Goal: Entertainment & Leisure: Consume media (video, audio)

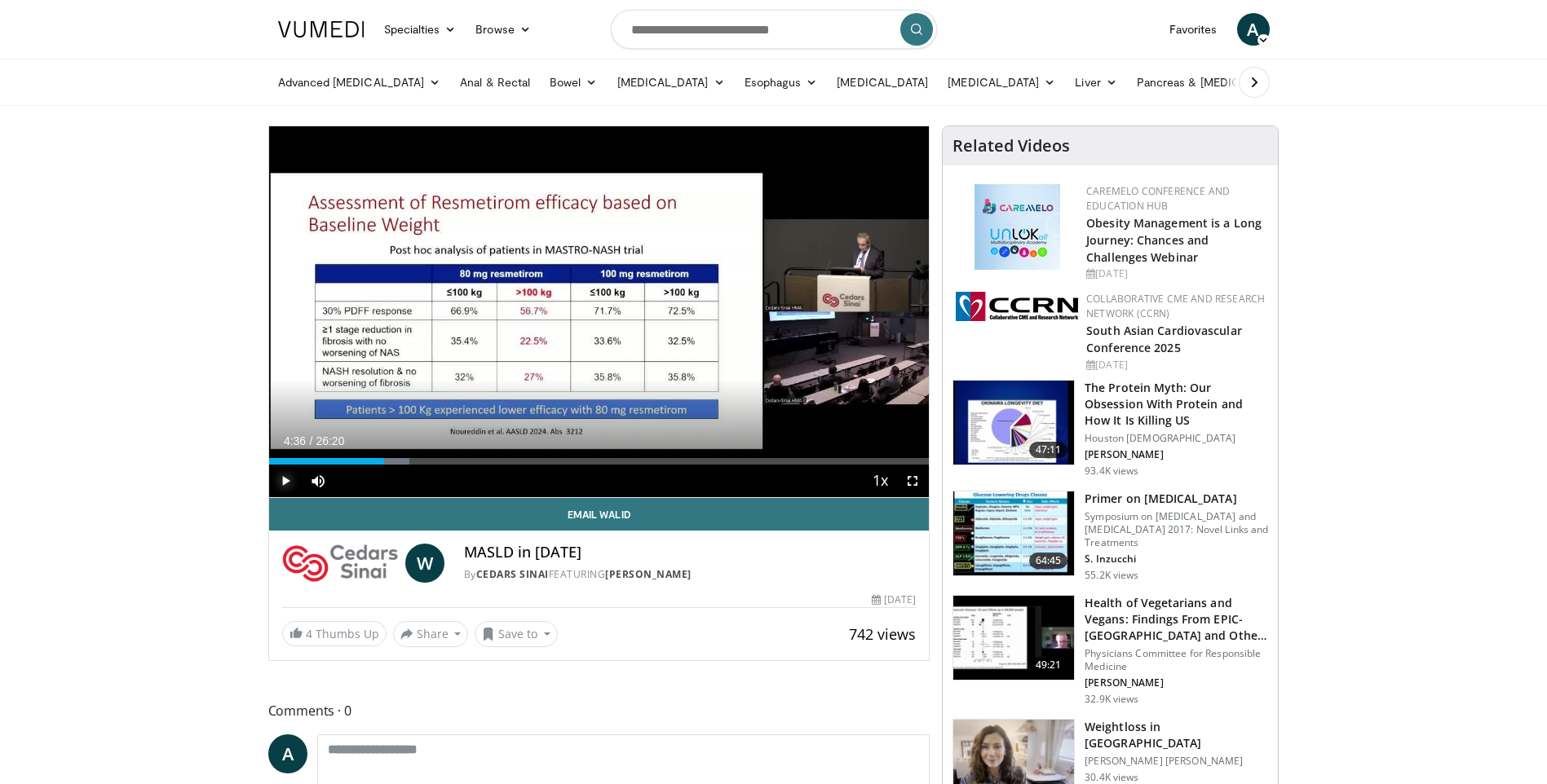
click at [291, 480] on span "Video Player" at bounding box center [285, 481] width 33 height 33
click at [393, 464] on div "Current Time 4:37 / Duration 26:20 Pause Skip Backward Skip Forward Mute 93% Lo…" at bounding box center [599, 481] width 660 height 33
click at [388, 459] on div "Progress Bar" at bounding box center [389, 461] width 2 height 7
click at [391, 460] on div "Progress Bar" at bounding box center [392, 461] width 2 height 7
click at [397, 460] on div "Progress Bar" at bounding box center [398, 461] width 2 height 7
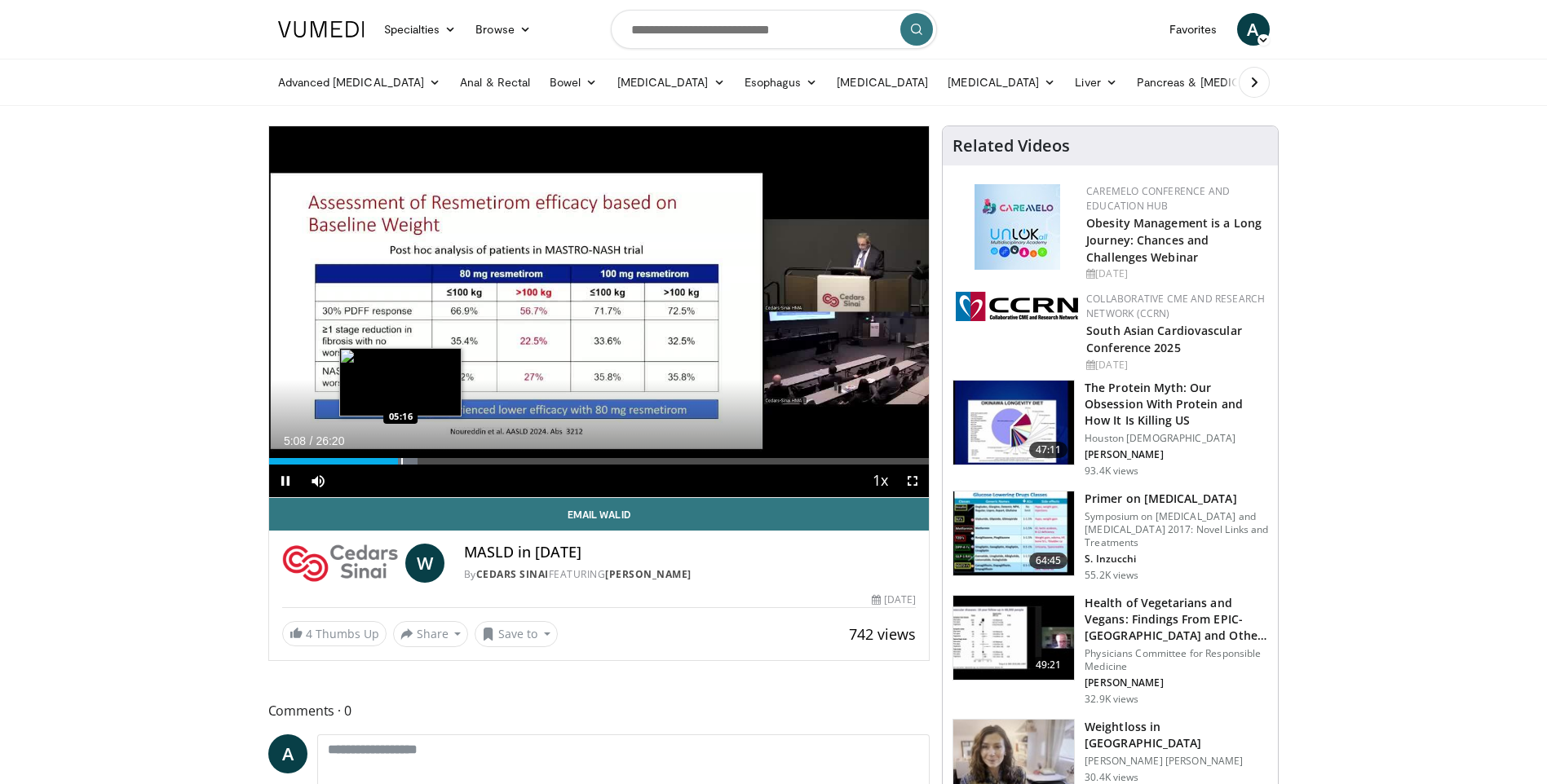
click at [401, 462] on div "Progress Bar" at bounding box center [402, 461] width 2 height 7
click at [408, 462] on video-js "**********" at bounding box center [599, 312] width 660 height 371
click at [409, 463] on div "Progress Bar" at bounding box center [410, 461] width 2 height 7
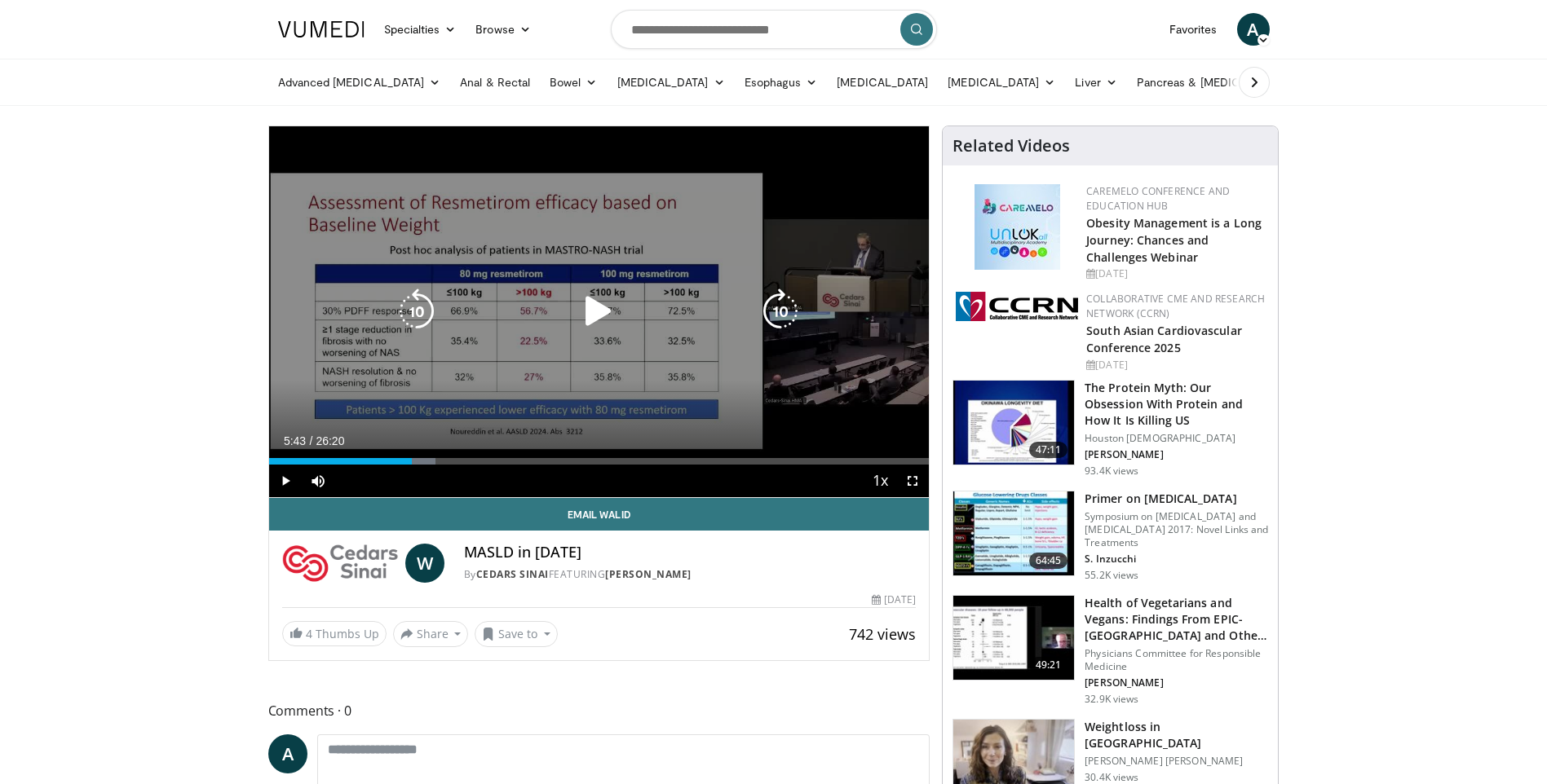
click at [413, 463] on div "Progress Bar" at bounding box center [416, 461] width 39 height 7
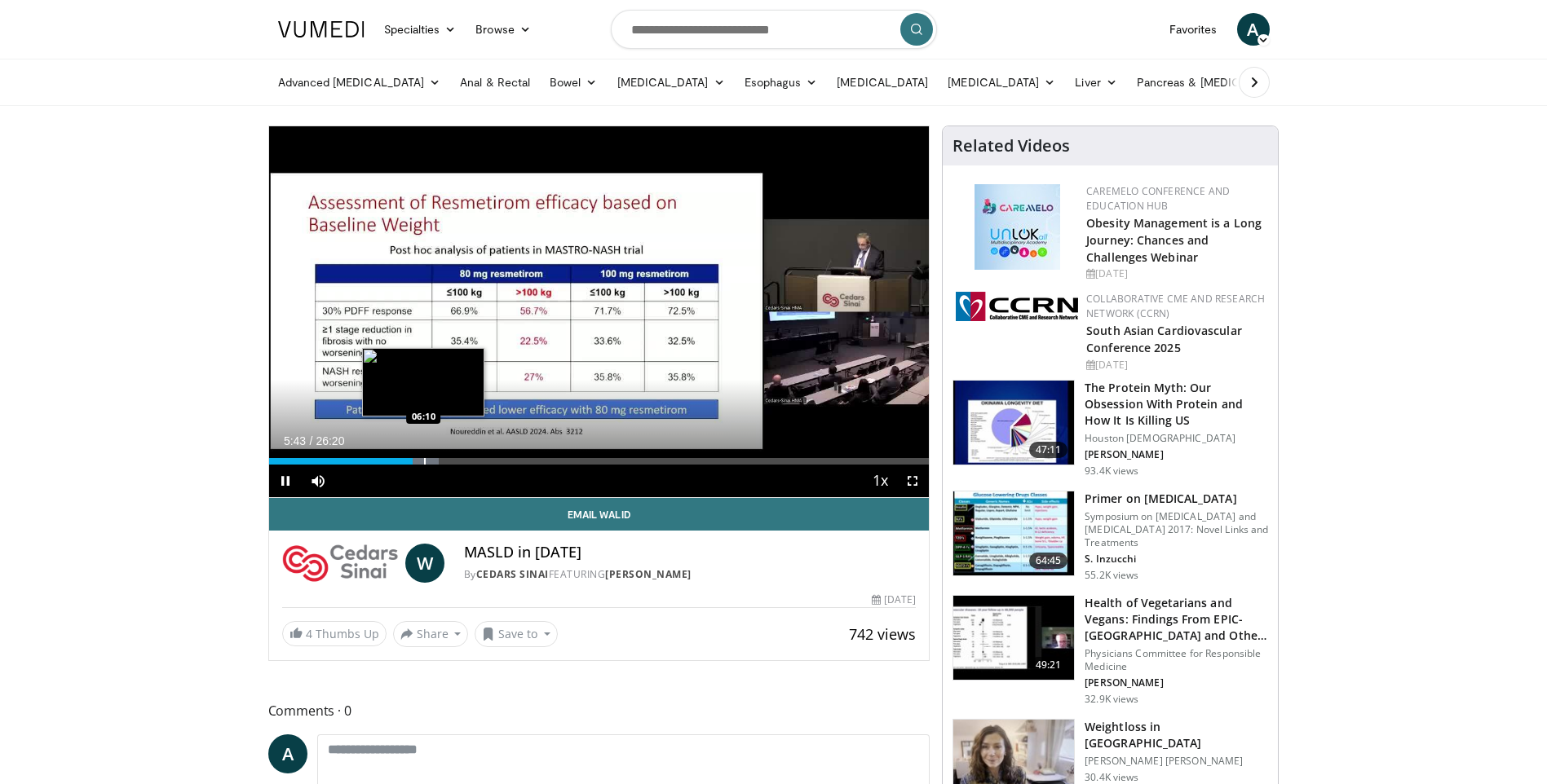
click at [424, 463] on div "Progress Bar" at bounding box center [425, 461] width 2 height 7
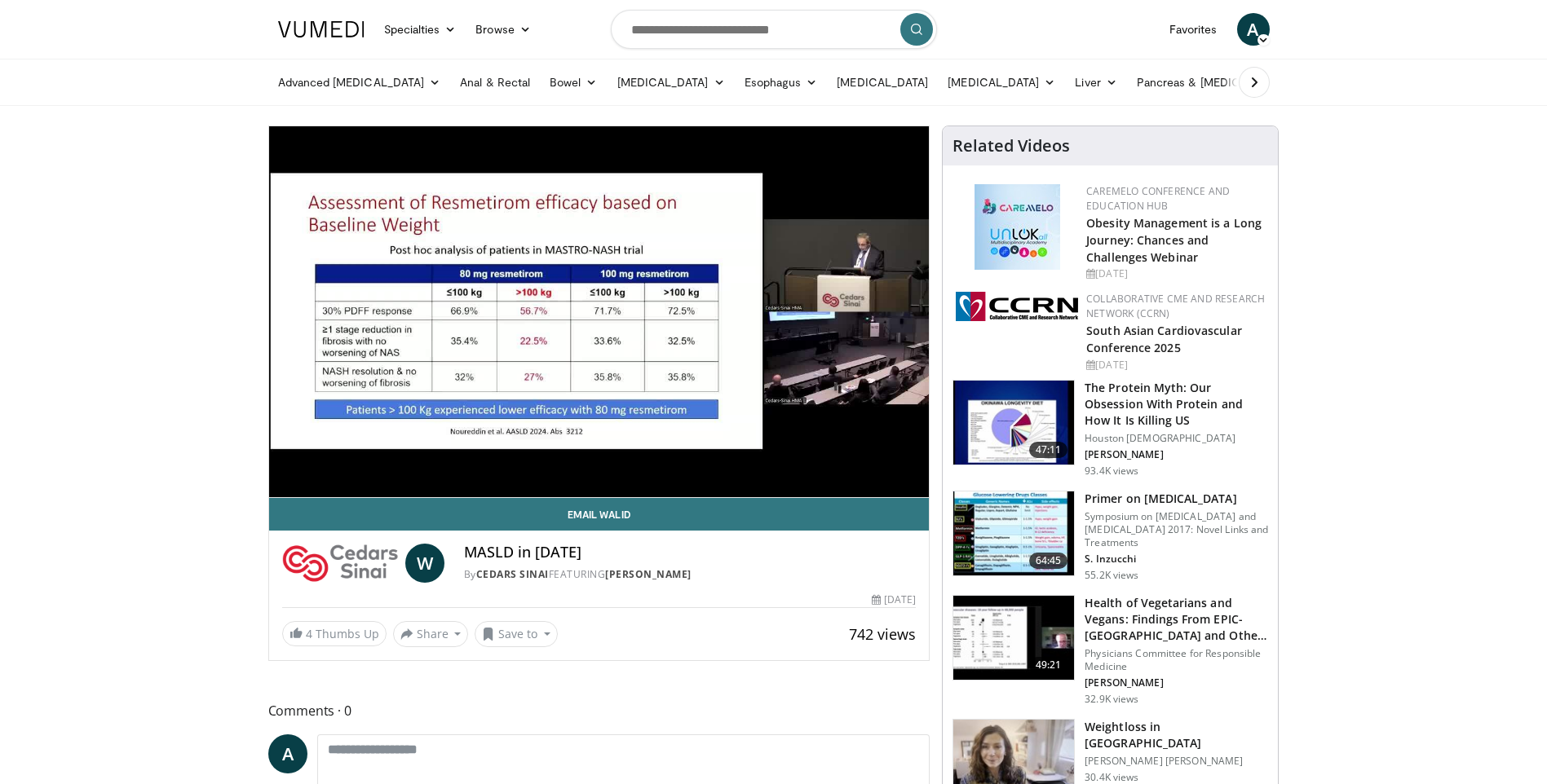
click at [431, 463] on video-js "**********" at bounding box center [599, 312] width 660 height 371
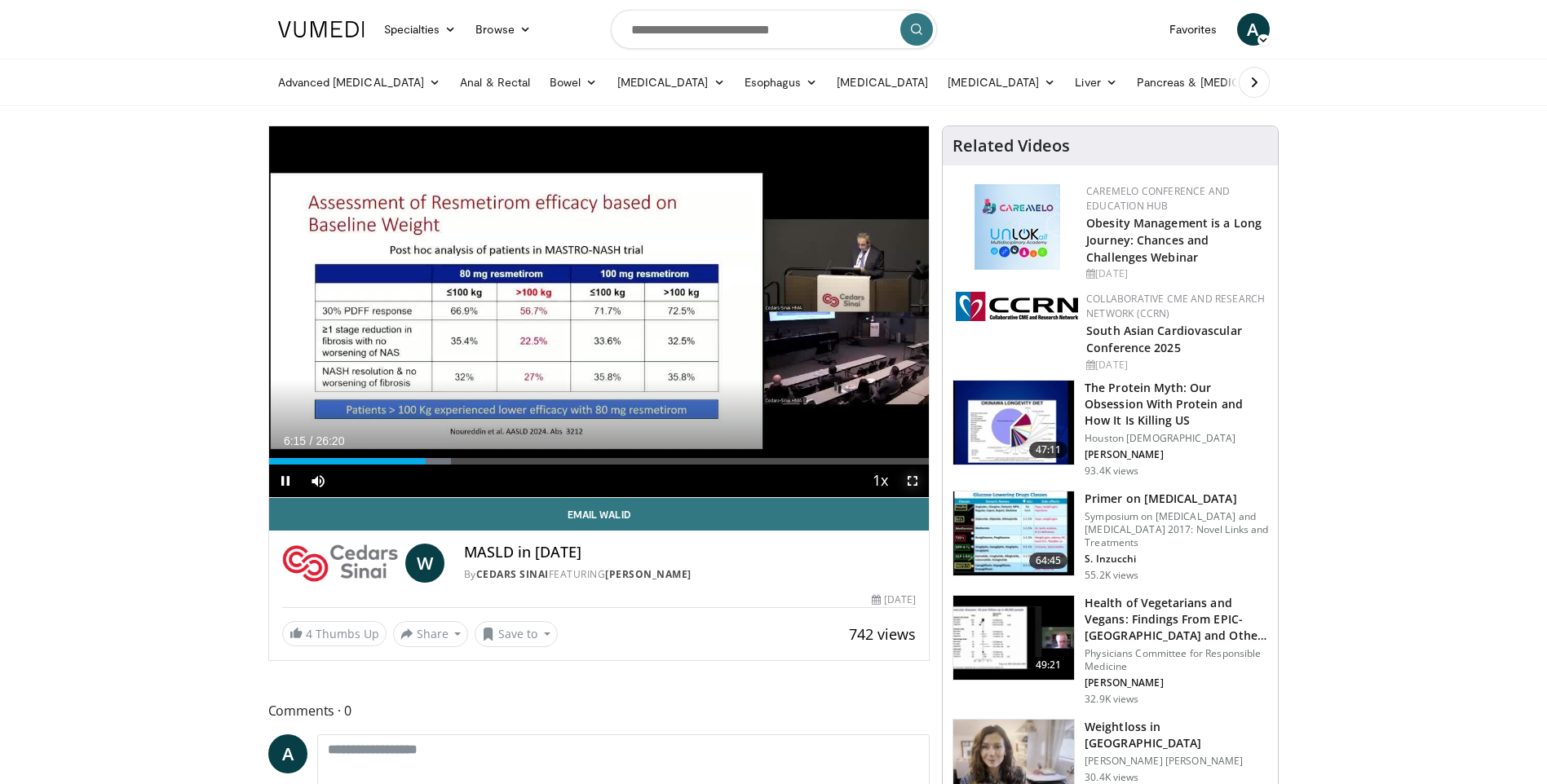
click at [913, 479] on span "Video Player" at bounding box center [913, 481] width 33 height 33
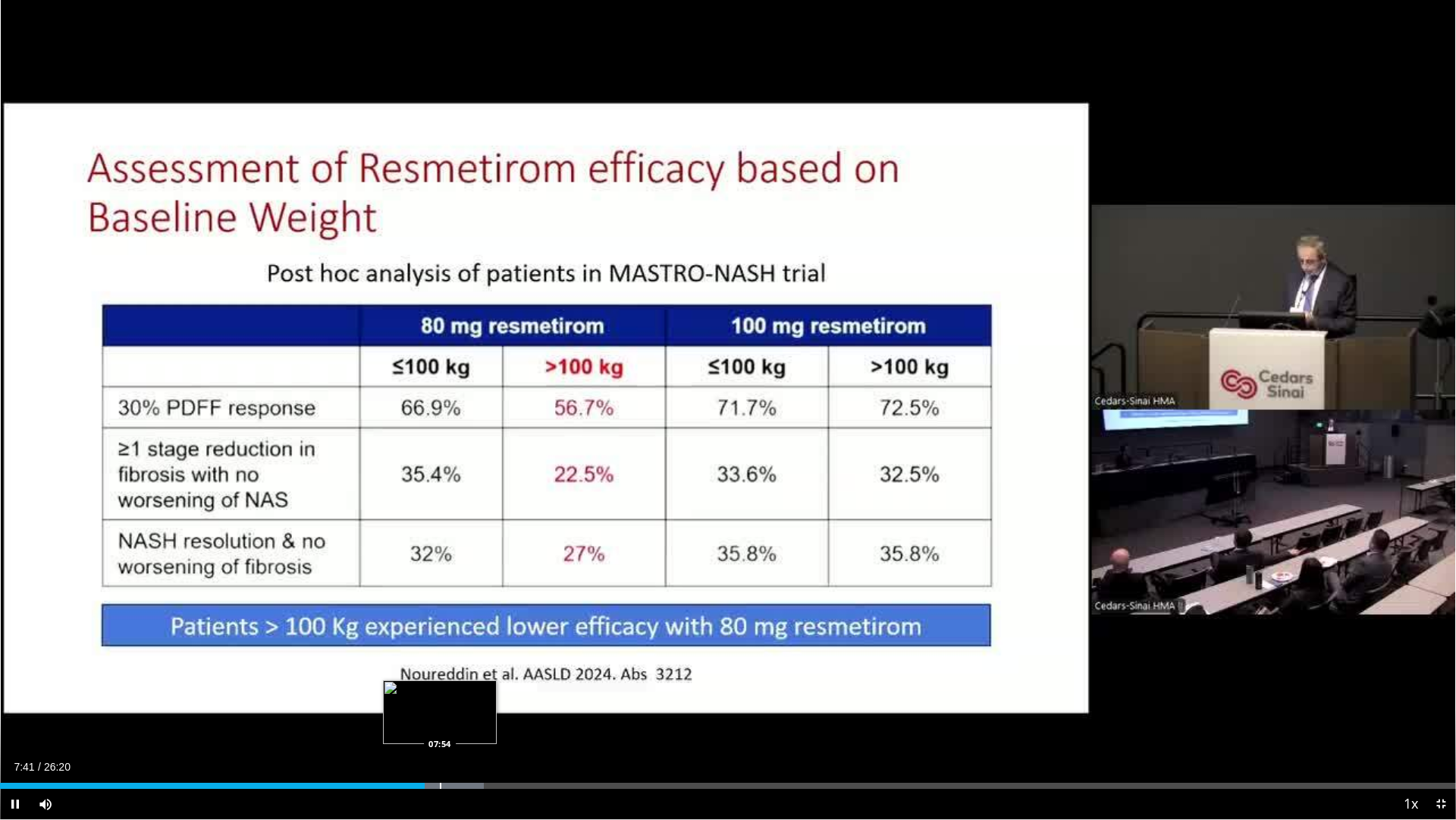
click at [441, 729] on div "Progress Bar" at bounding box center [441, 785] width 2 height 6
click at [462, 729] on video-js "**********" at bounding box center [728, 410] width 1456 height 820
click at [457, 729] on div "Progress Bar" at bounding box center [457, 785] width 2 height 6
click at [481, 729] on div "Progress Bar" at bounding box center [482, 785] width 2 height 6
click at [518, 729] on div "Progress Bar" at bounding box center [493, 785] width 75 height 6
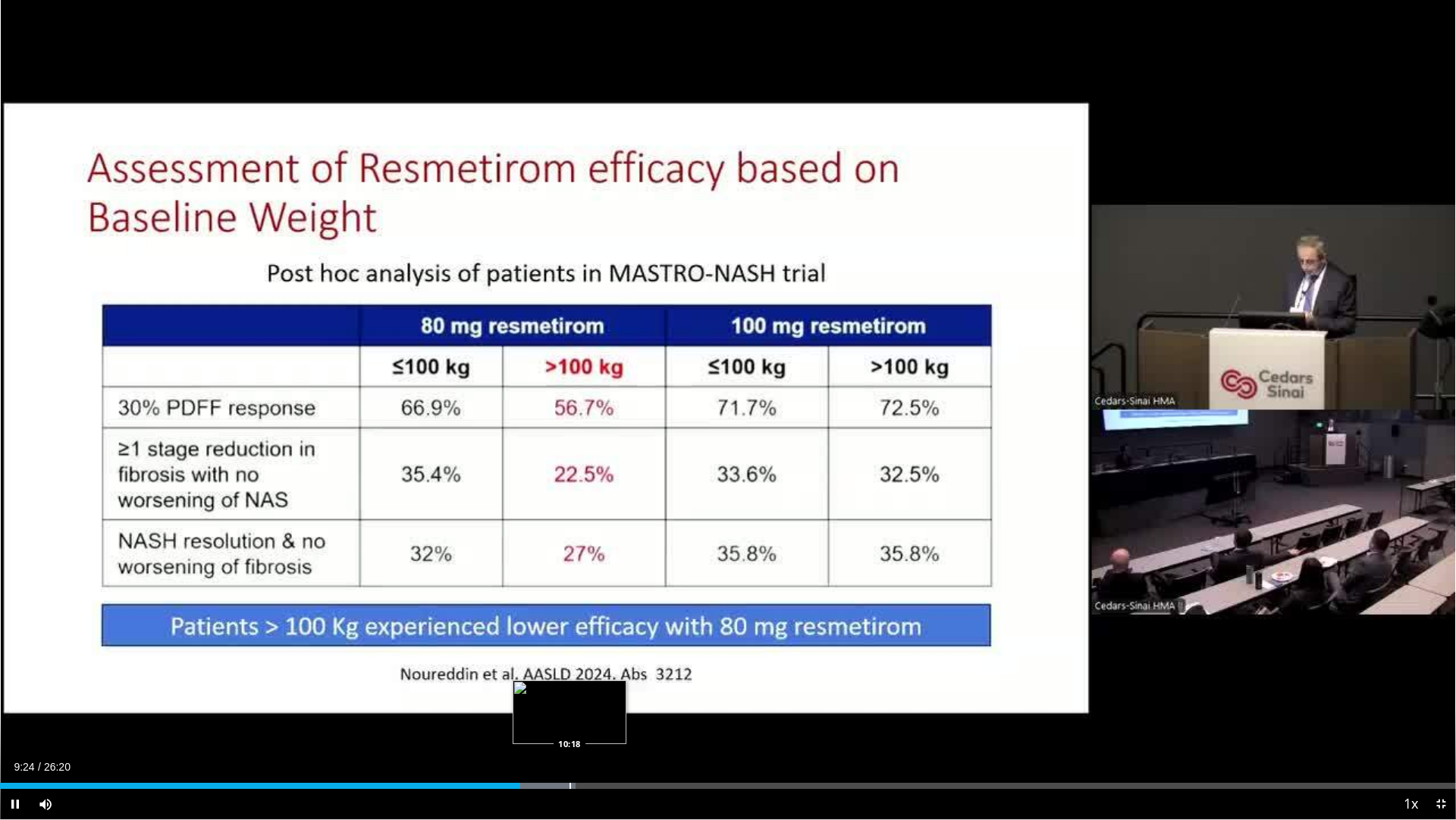
click at [570, 729] on div "Progress Bar" at bounding box center [570, 785] width 2 height 6
click at [613, 729] on div "Progress Bar" at bounding box center [614, 785] width 2 height 6
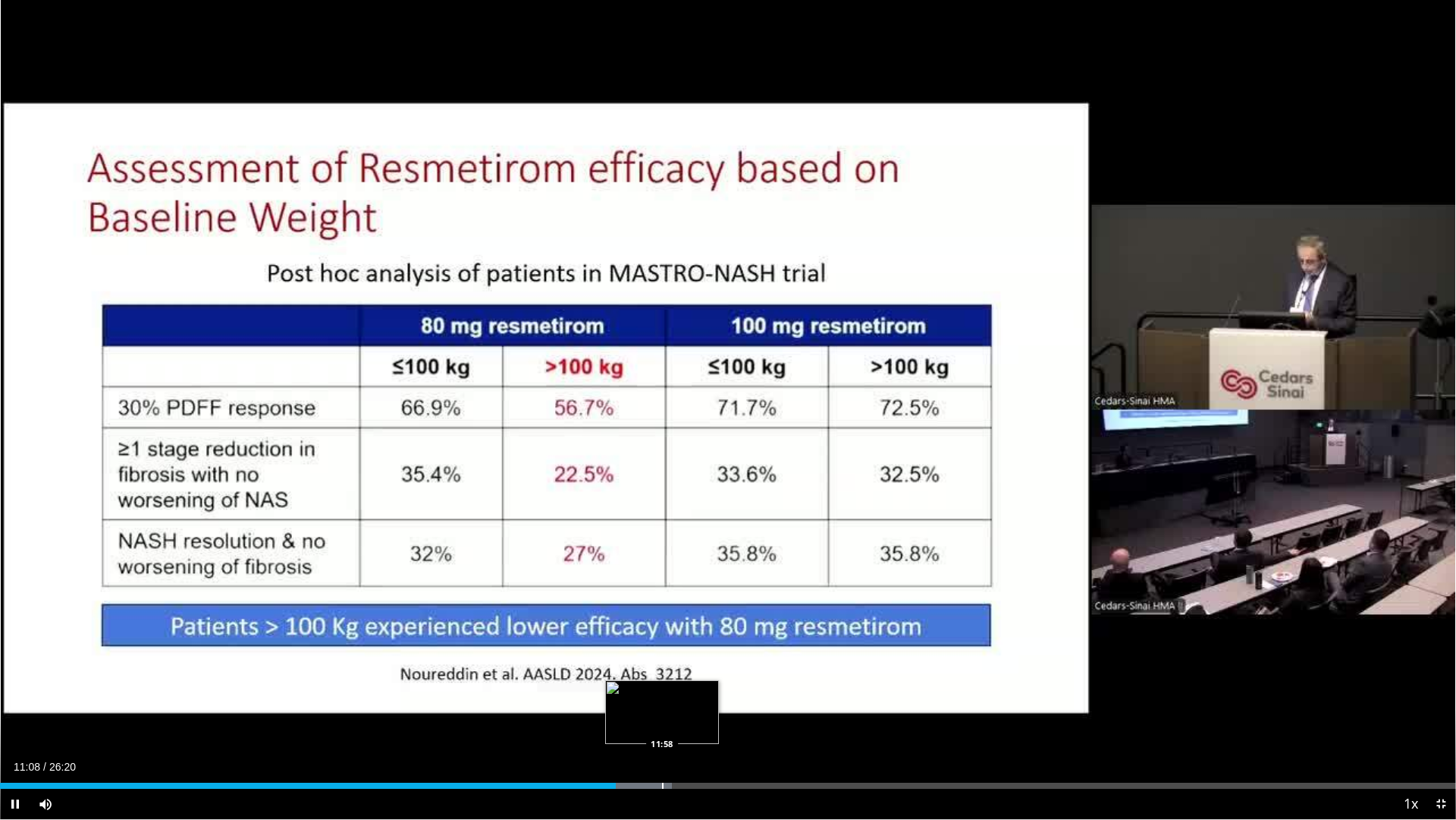
click at [663, 729] on div "Progress Bar" at bounding box center [663, 785] width 2 height 6
click at [710, 729] on div "Progress Bar" at bounding box center [711, 785] width 2 height 6
click at [772, 729] on div "Current Time 12:51 / Duration 26:20 Pause Skip Backward Skip Forward Mute 93% L…" at bounding box center [728, 804] width 1456 height 30
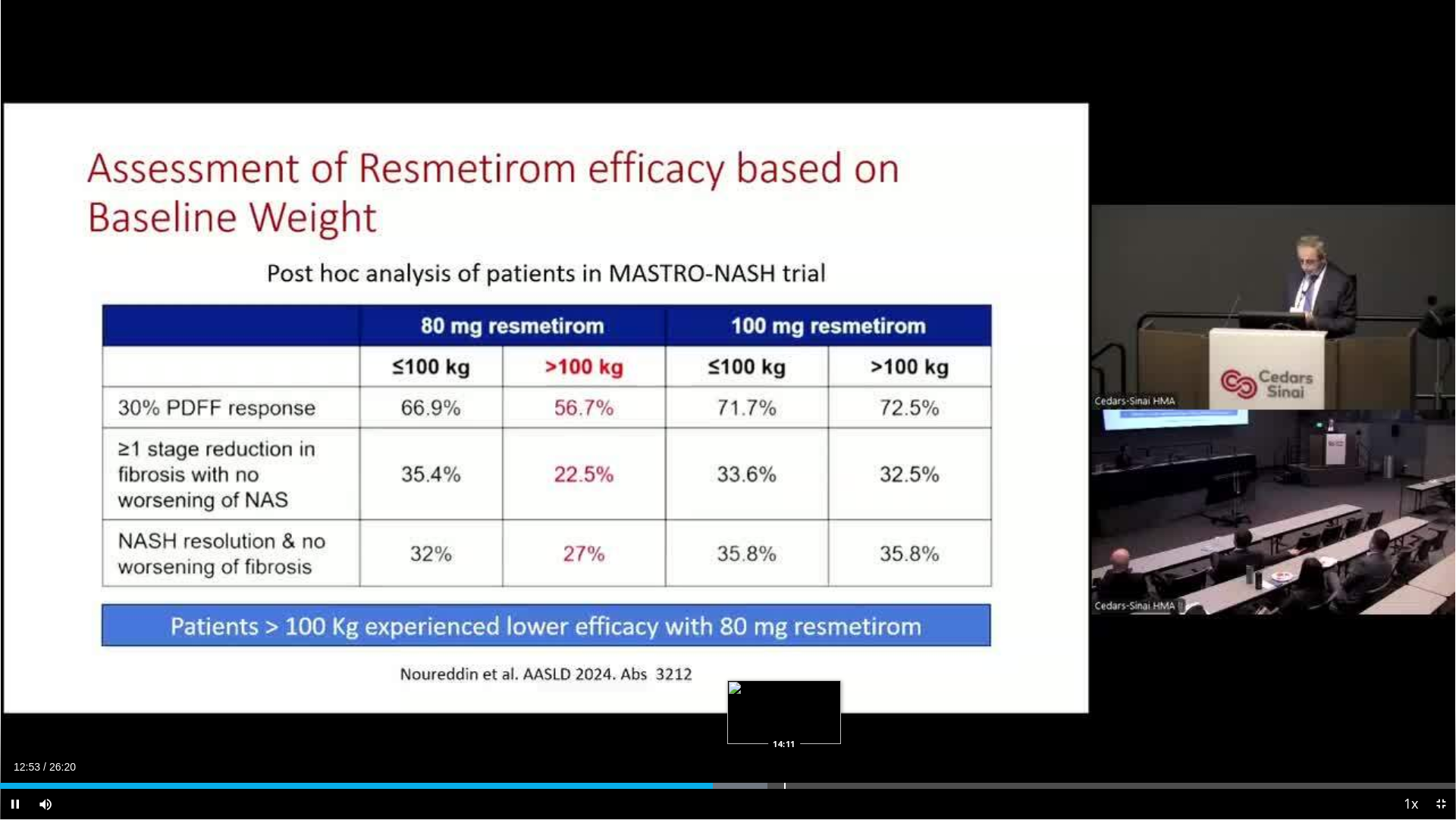
click at [784, 729] on div "Loaded : 52.70% 12:53 14:11" at bounding box center [728, 782] width 1456 height 14
click at [844, 729] on div "Progress Bar" at bounding box center [845, 785] width 2 height 6
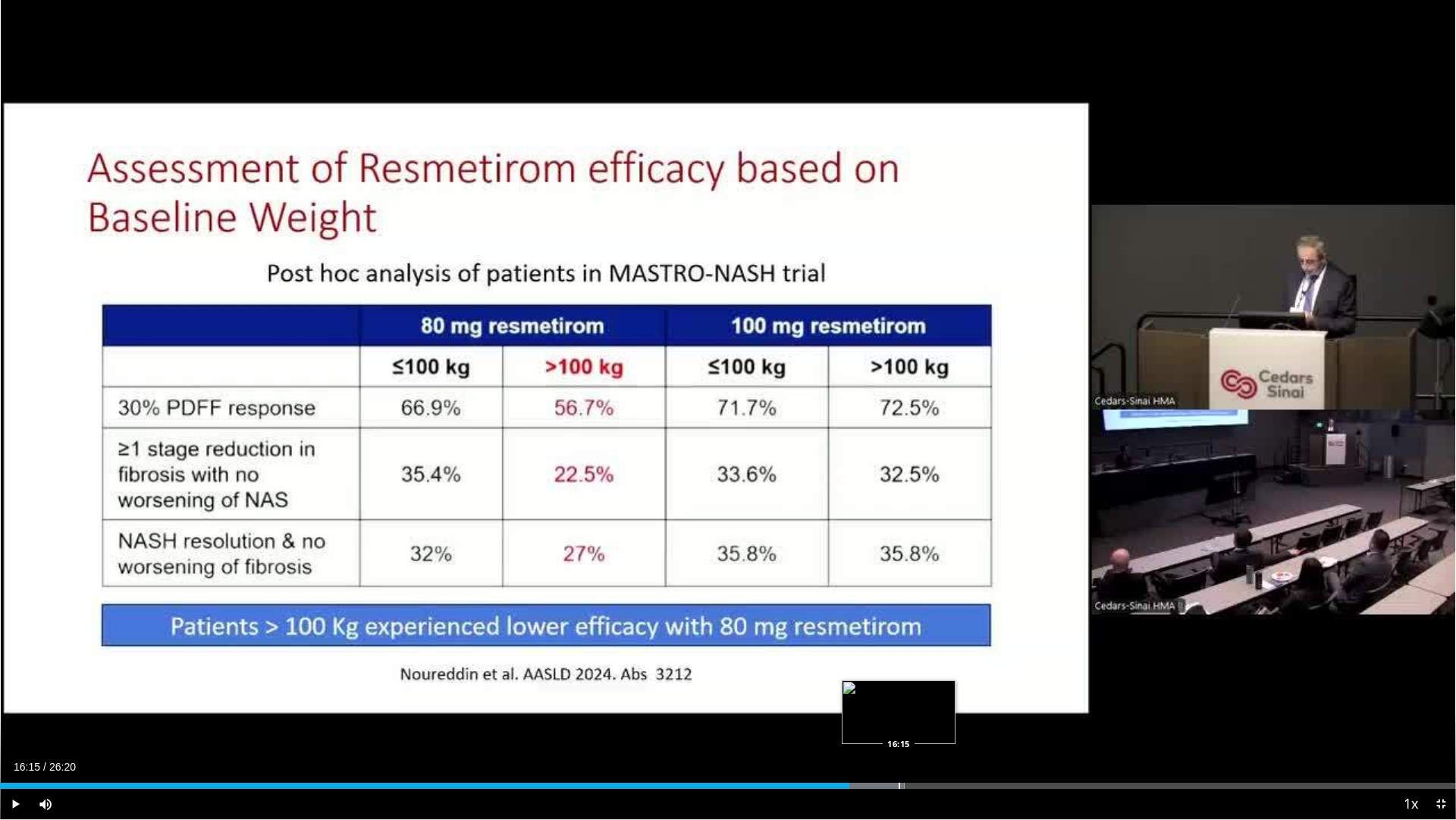
click at [899, 729] on div "Progress Bar" at bounding box center [900, 785] width 2 height 6
click at [978, 729] on div "Loaded : 65.78% 16:17 17:39" at bounding box center [728, 785] width 1456 height 6
click at [1079, 729] on div "Current Time 17:42 / Duration 26:20 Pause Skip Backward Skip Forward Mute 93% L…" at bounding box center [728, 804] width 1456 height 30
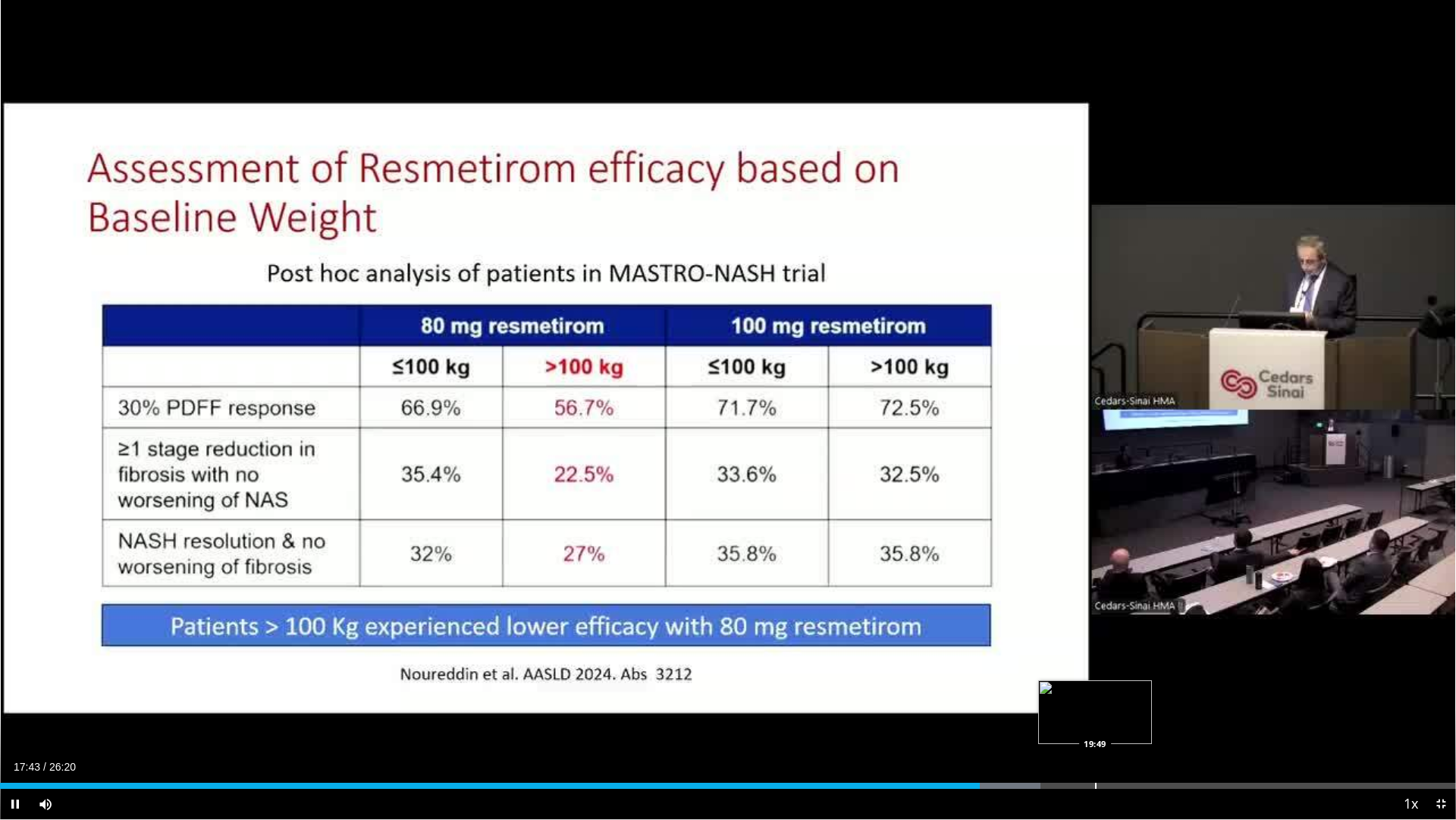
click at [1095, 729] on div "Loaded : 71.48% 17:43 19:49" at bounding box center [728, 782] width 1456 height 14
click at [1163, 729] on div "Progress Bar" at bounding box center [1164, 785] width 2 height 6
click at [1250, 729] on div "Progress Bar" at bounding box center [1250, 785] width 2 height 6
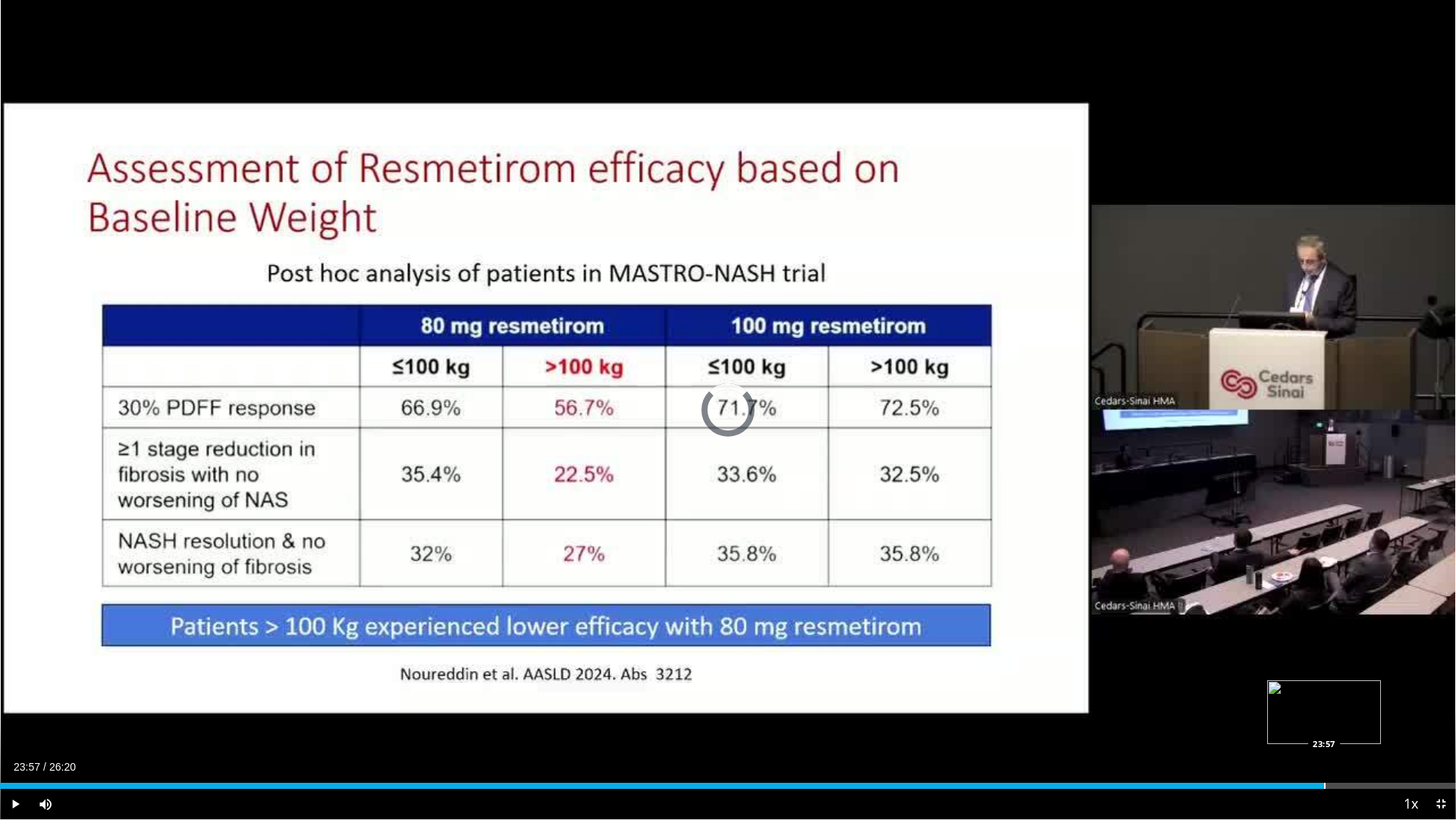
click at [1324, 729] on div "Progress Bar" at bounding box center [1325, 785] width 2 height 6
click at [1347, 729] on video-js "**********" at bounding box center [728, 410] width 1456 height 820
click at [1337, 729] on div "Progress Bar" at bounding box center [1338, 785] width 2 height 6
click at [1363, 729] on div "Progress Bar" at bounding box center [1353, 785] width 71 height 6
click at [1373, 729] on div "Progress Bar" at bounding box center [1372, 785] width 2 height 6
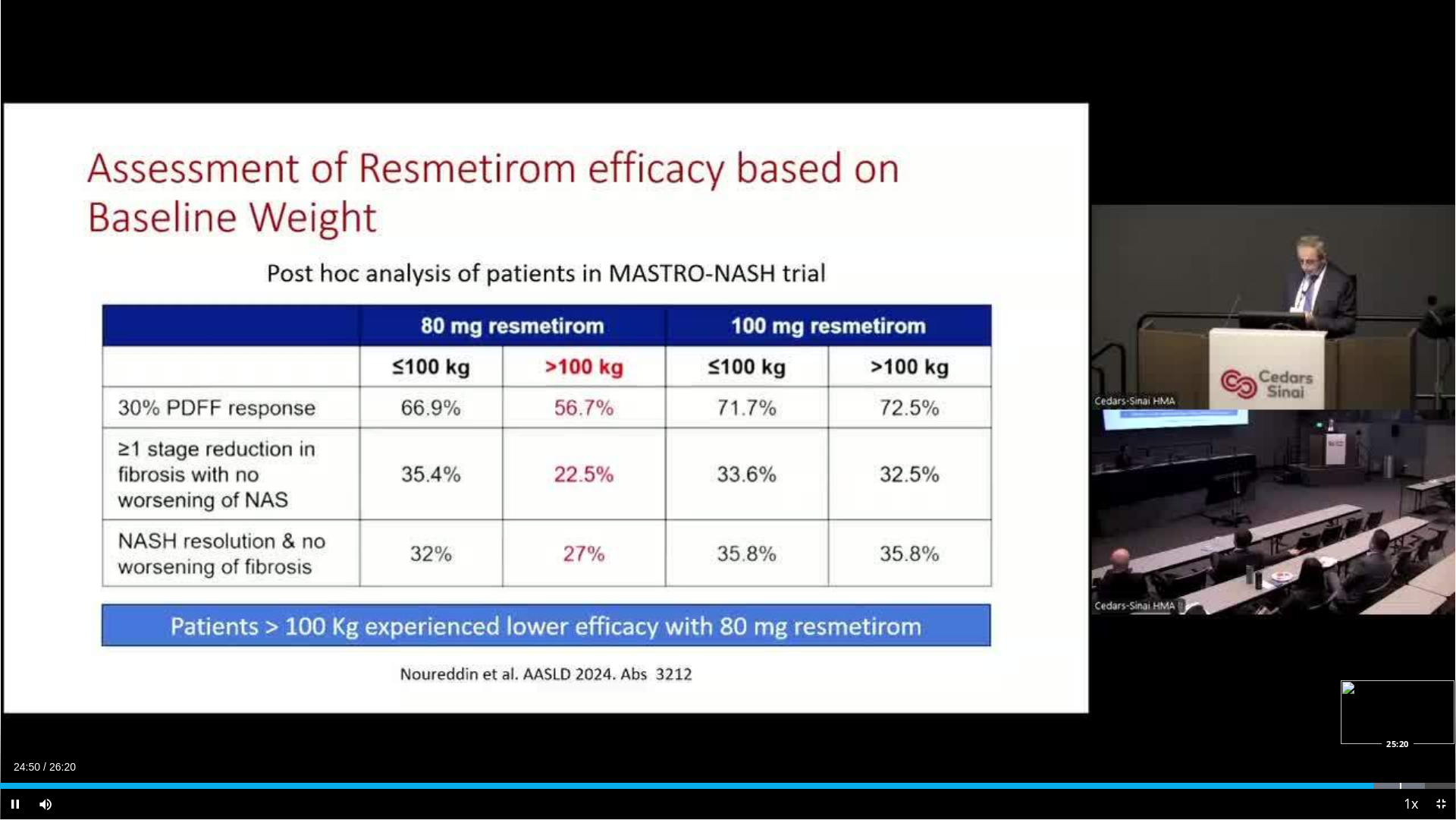
click at [1402, 729] on div "Progress Bar" at bounding box center [1401, 785] width 2 height 6
click at [1438, 729] on span "Video Player" at bounding box center [1441, 804] width 30 height 30
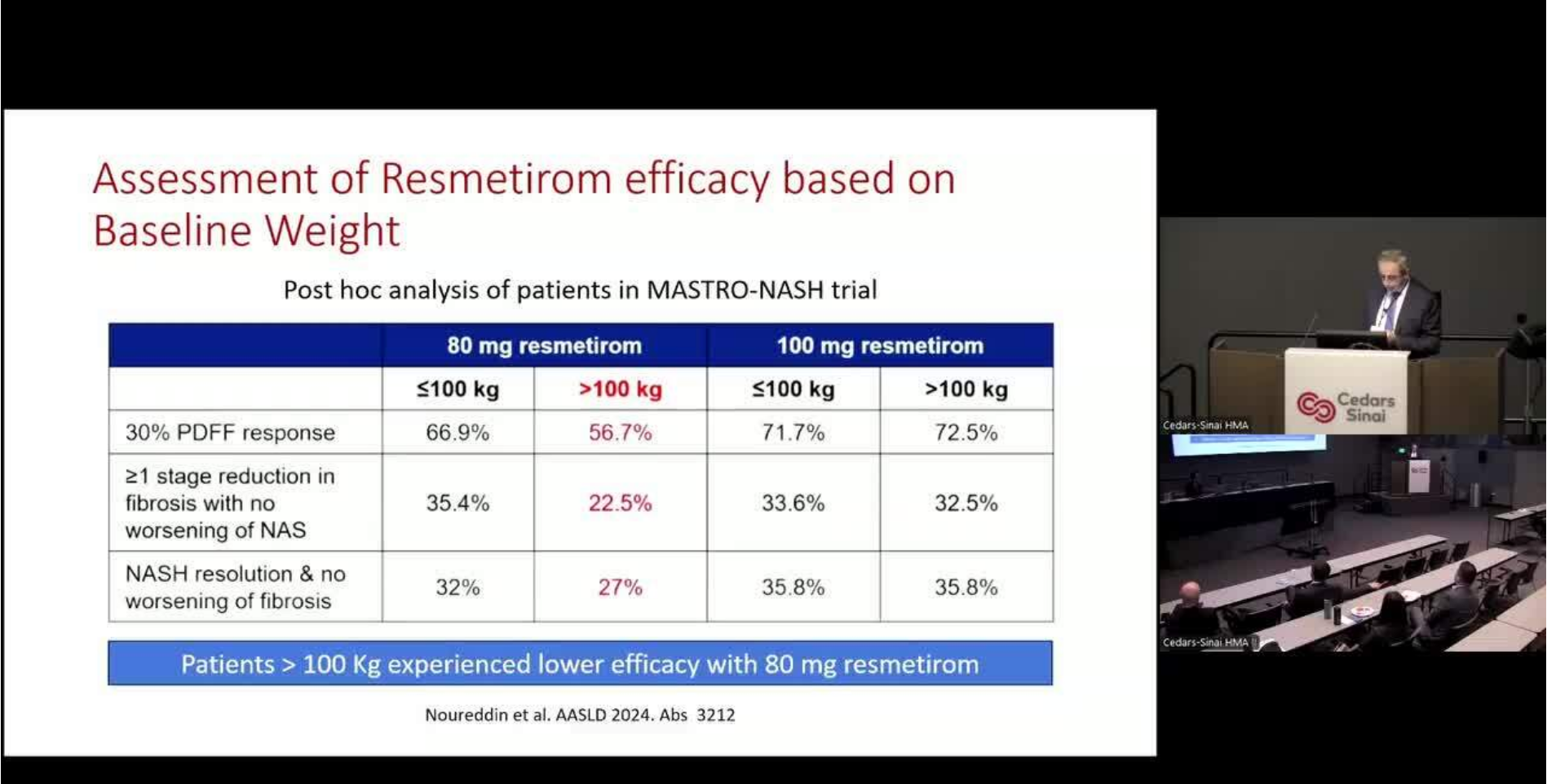
scroll to position [163, 0]
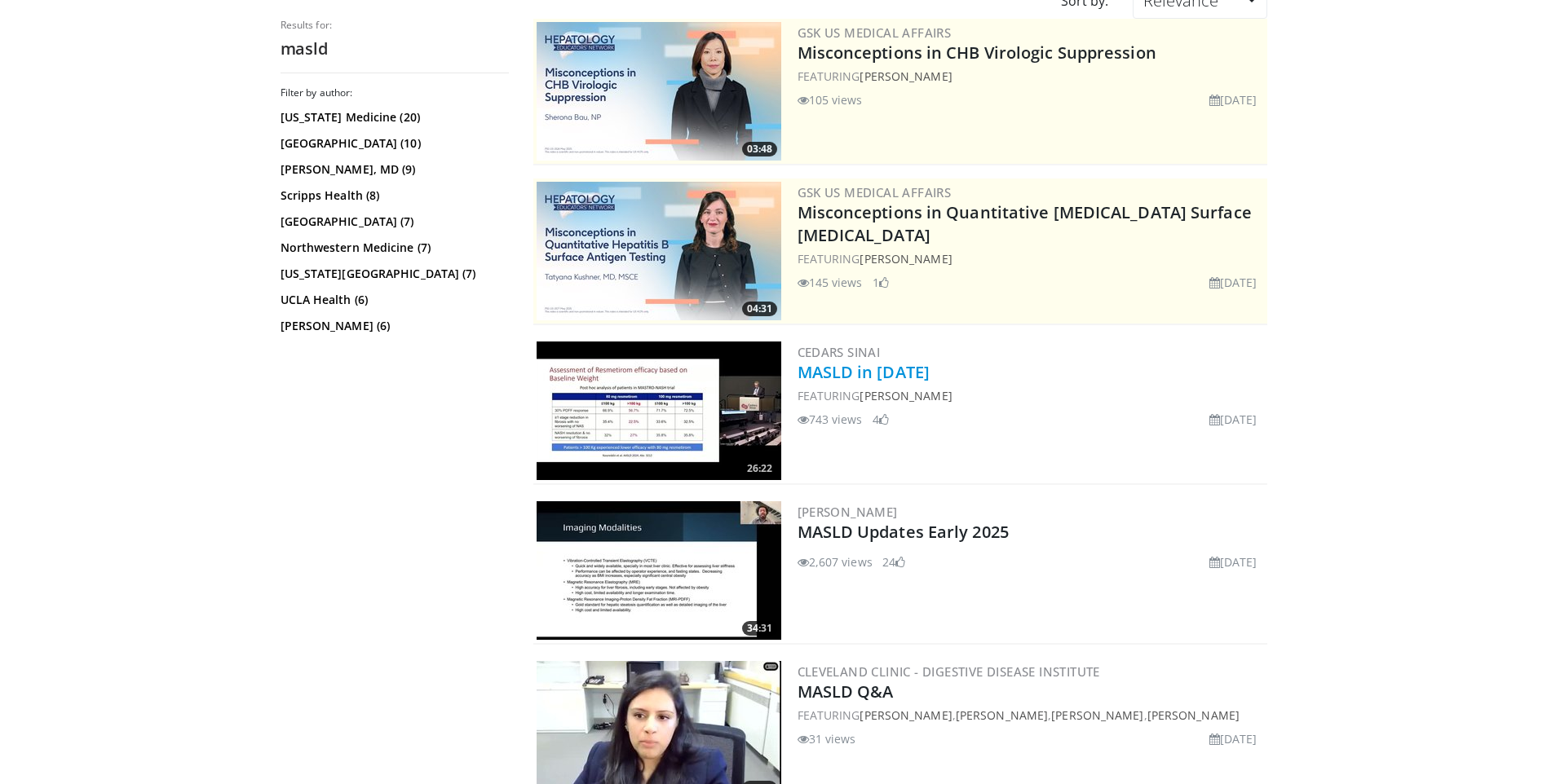
scroll to position [163, 0]
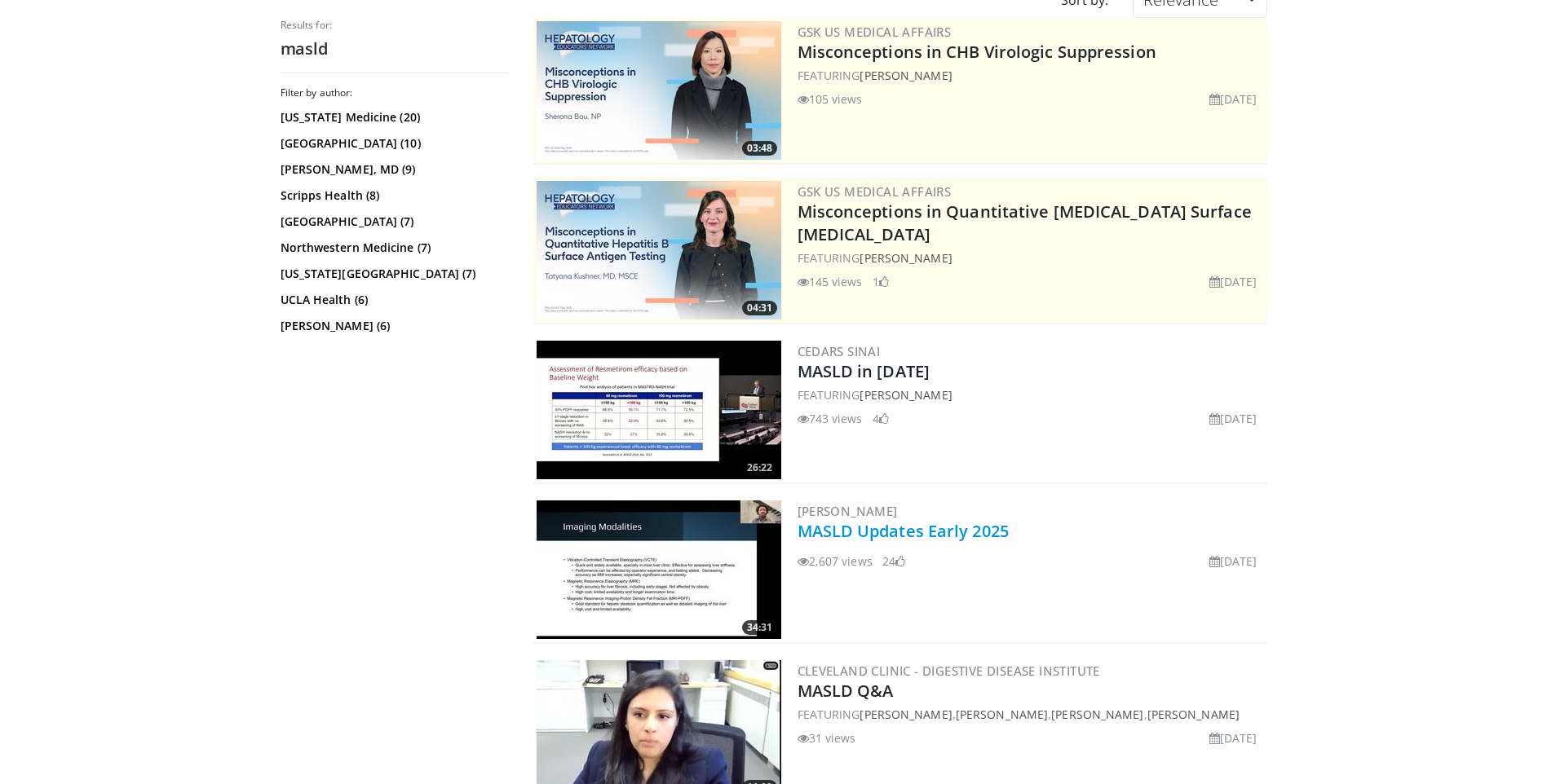
click at [904, 539] on link "MASLD Updates Early 2025" at bounding box center [903, 531] width 211 height 22
click at [648, 714] on img at bounding box center [658, 729] width 245 height 138
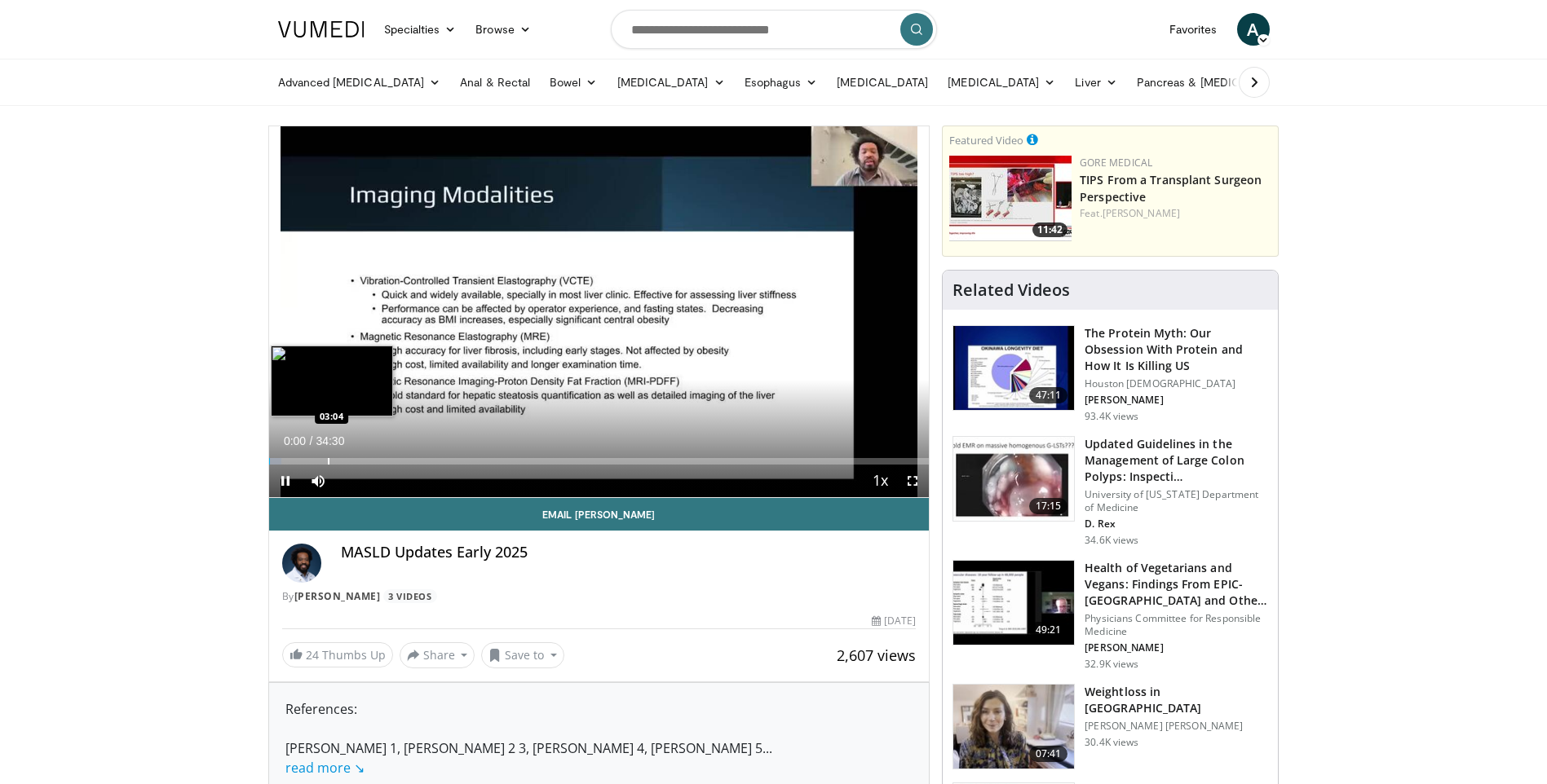
click at [326, 463] on div "Loaded : 1.92% 00:00 03:04" at bounding box center [599, 461] width 660 height 7
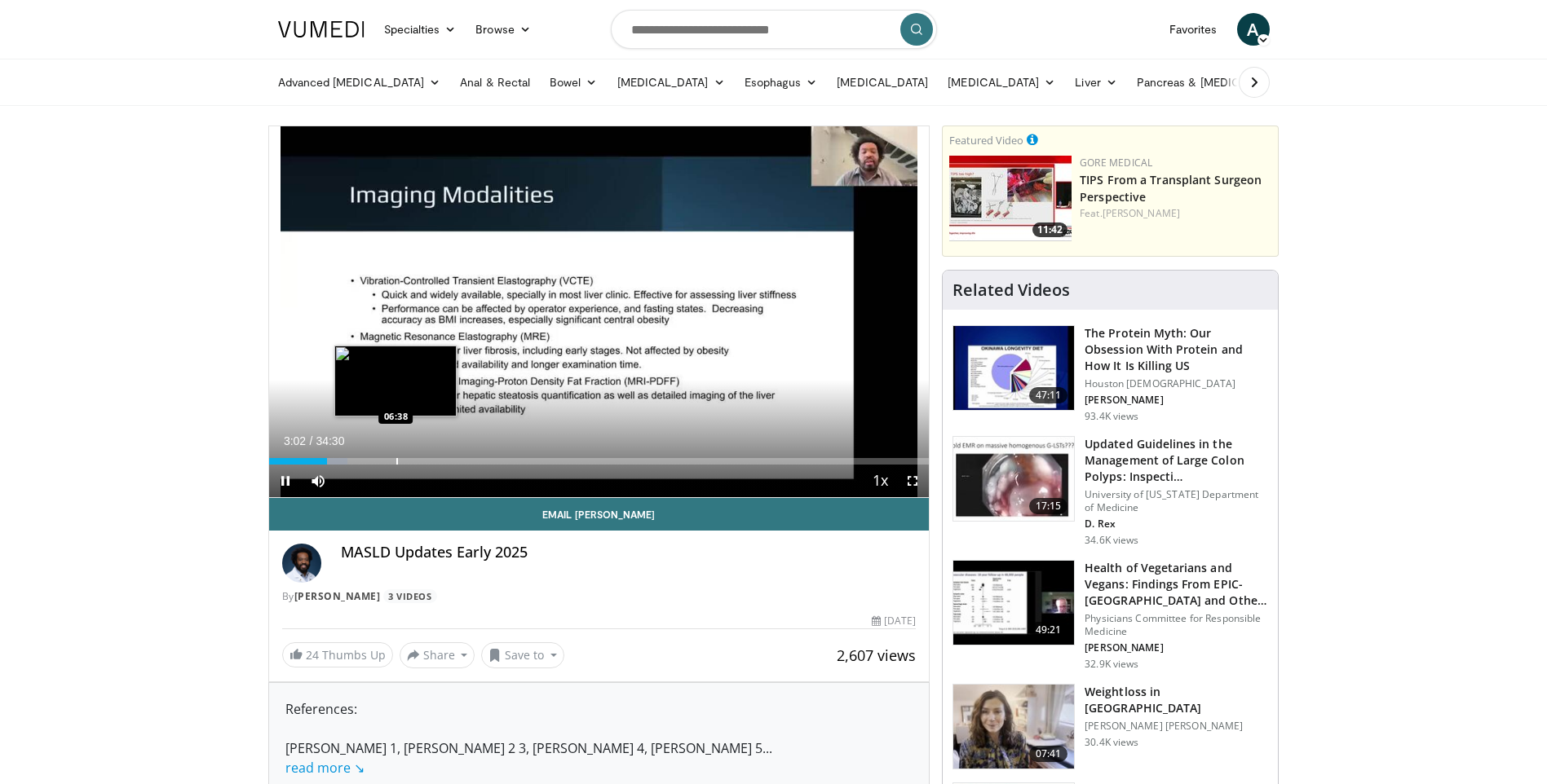
click at [396, 462] on div "Progress Bar" at bounding box center [397, 461] width 2 height 7
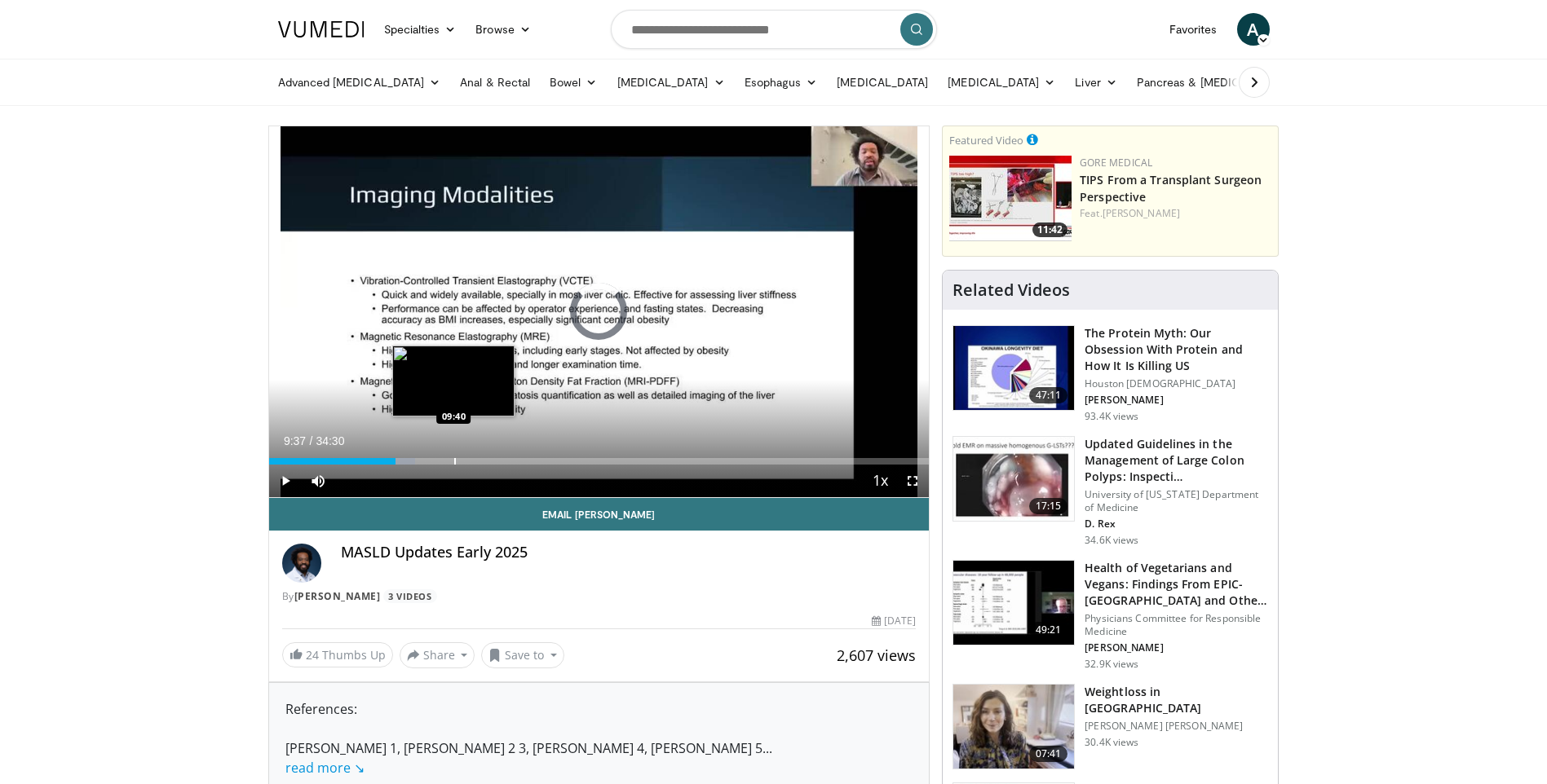
click at [454, 463] on div "Progress Bar" at bounding box center [455, 461] width 2 height 7
click at [464, 463] on div "Progress Bar" at bounding box center [464, 461] width 2 height 7
click at [476, 463] on div "Progress Bar" at bounding box center [477, 461] width 2 height 7
click at [485, 463] on div "Progress Bar" at bounding box center [486, 461] width 2 height 7
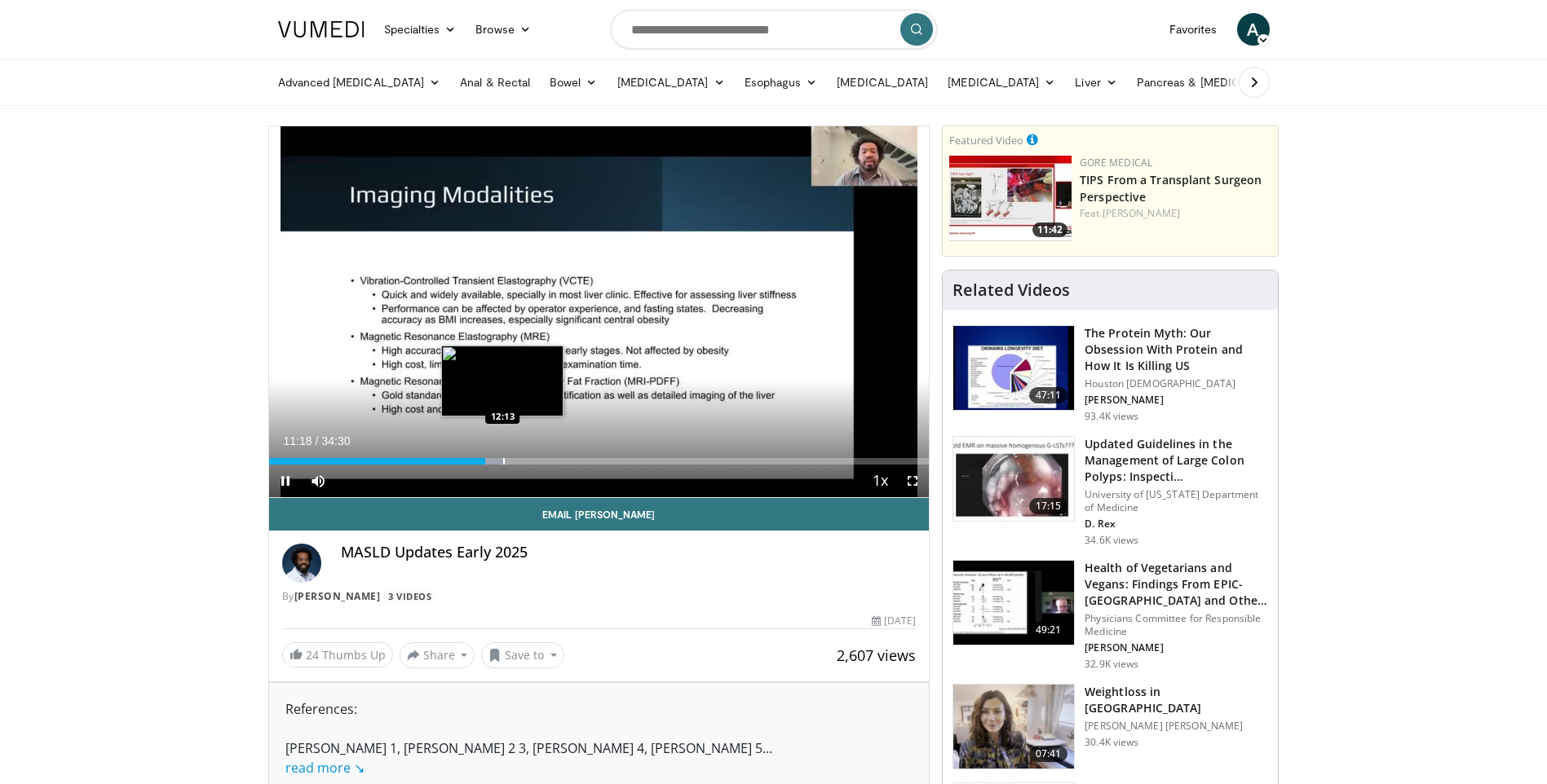
click at [503, 462] on div "Progress Bar" at bounding box center [504, 461] width 2 height 7
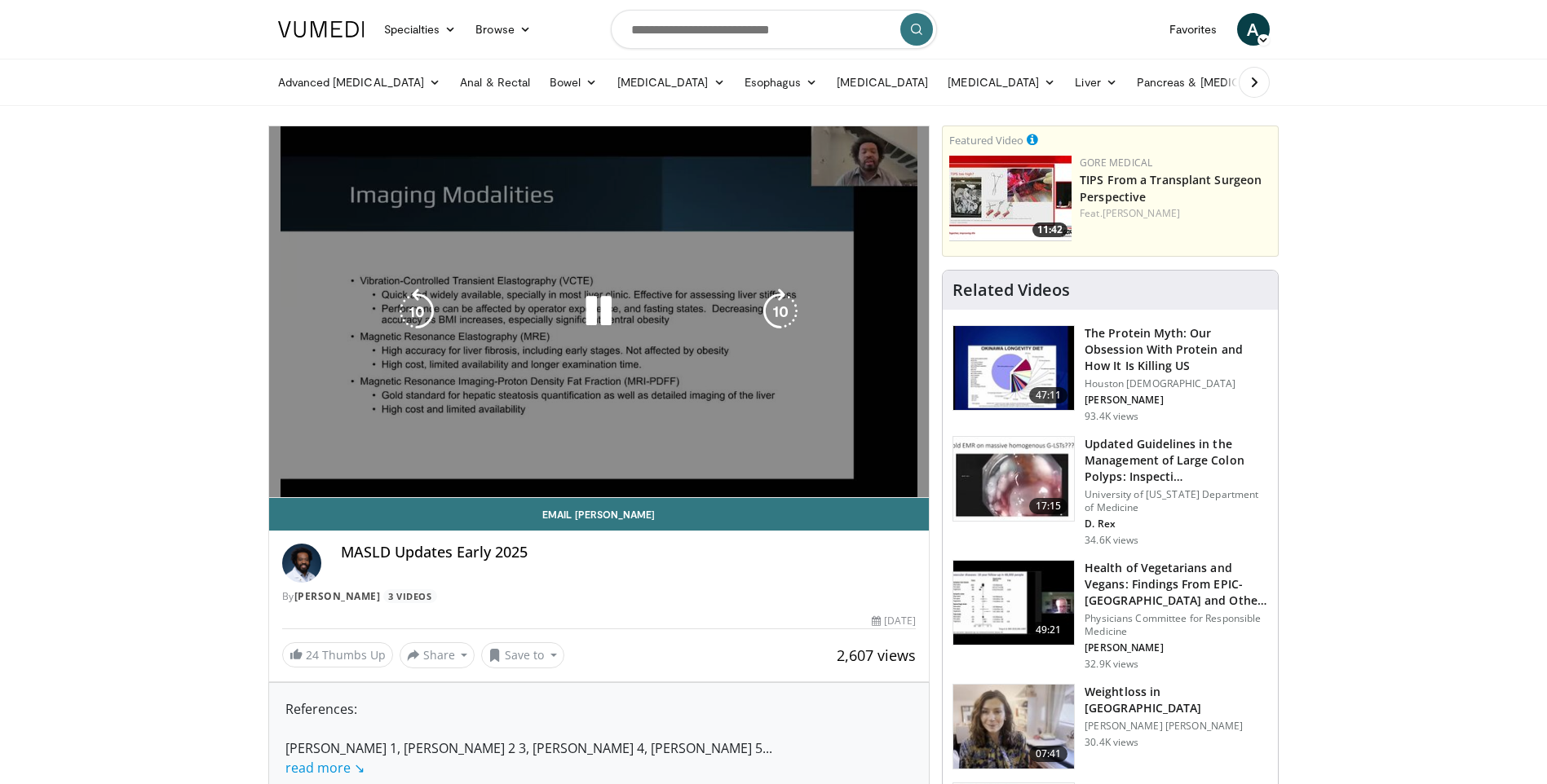
click at [516, 461] on video-js "**********" at bounding box center [599, 312] width 660 height 371
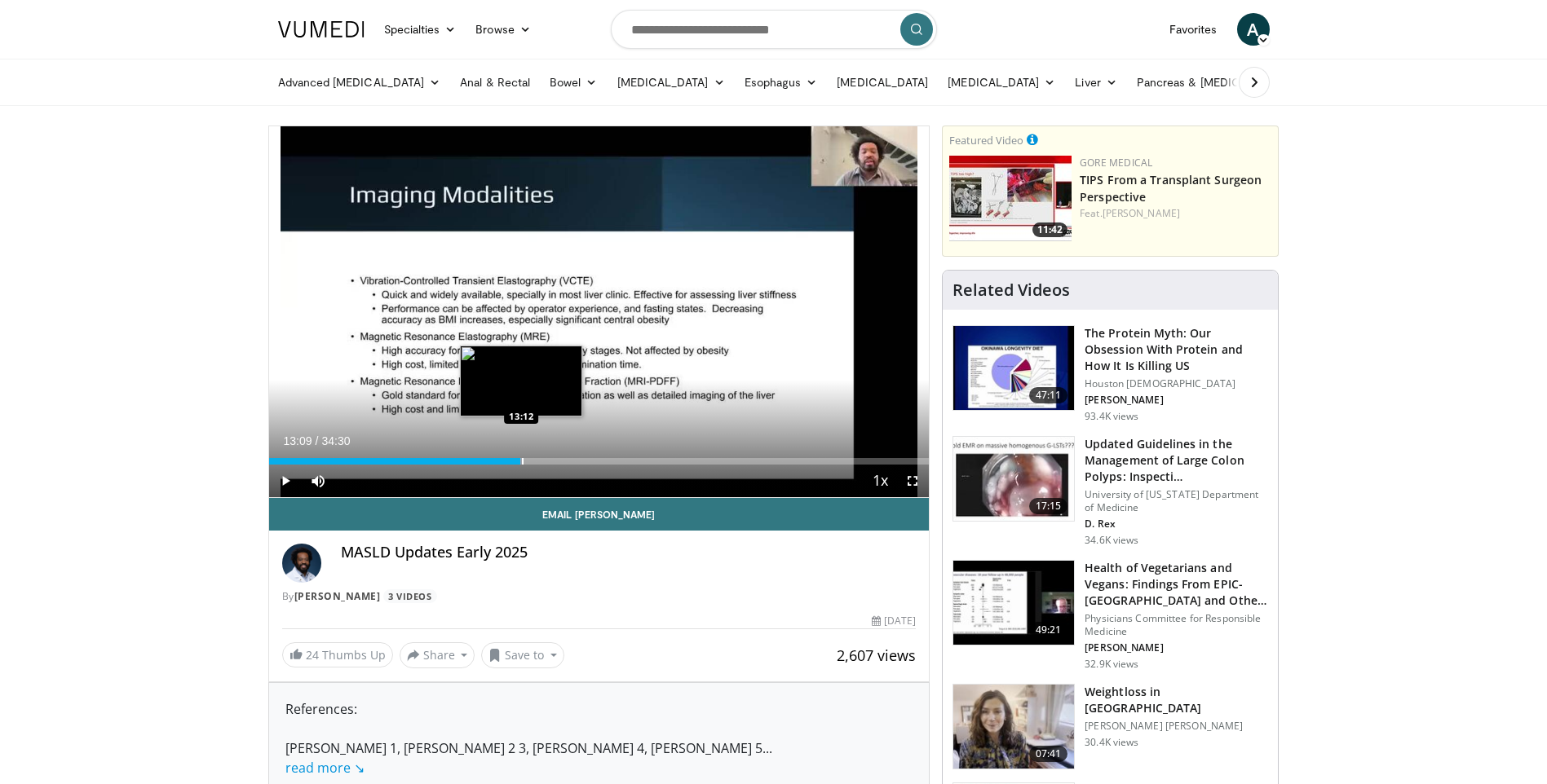
click at [522, 463] on div "Progress Bar" at bounding box center [523, 461] width 2 height 7
click at [532, 460] on div "Progress Bar" at bounding box center [533, 461] width 2 height 7
click at [556, 459] on div "Progress Bar" at bounding box center [557, 461] width 2 height 7
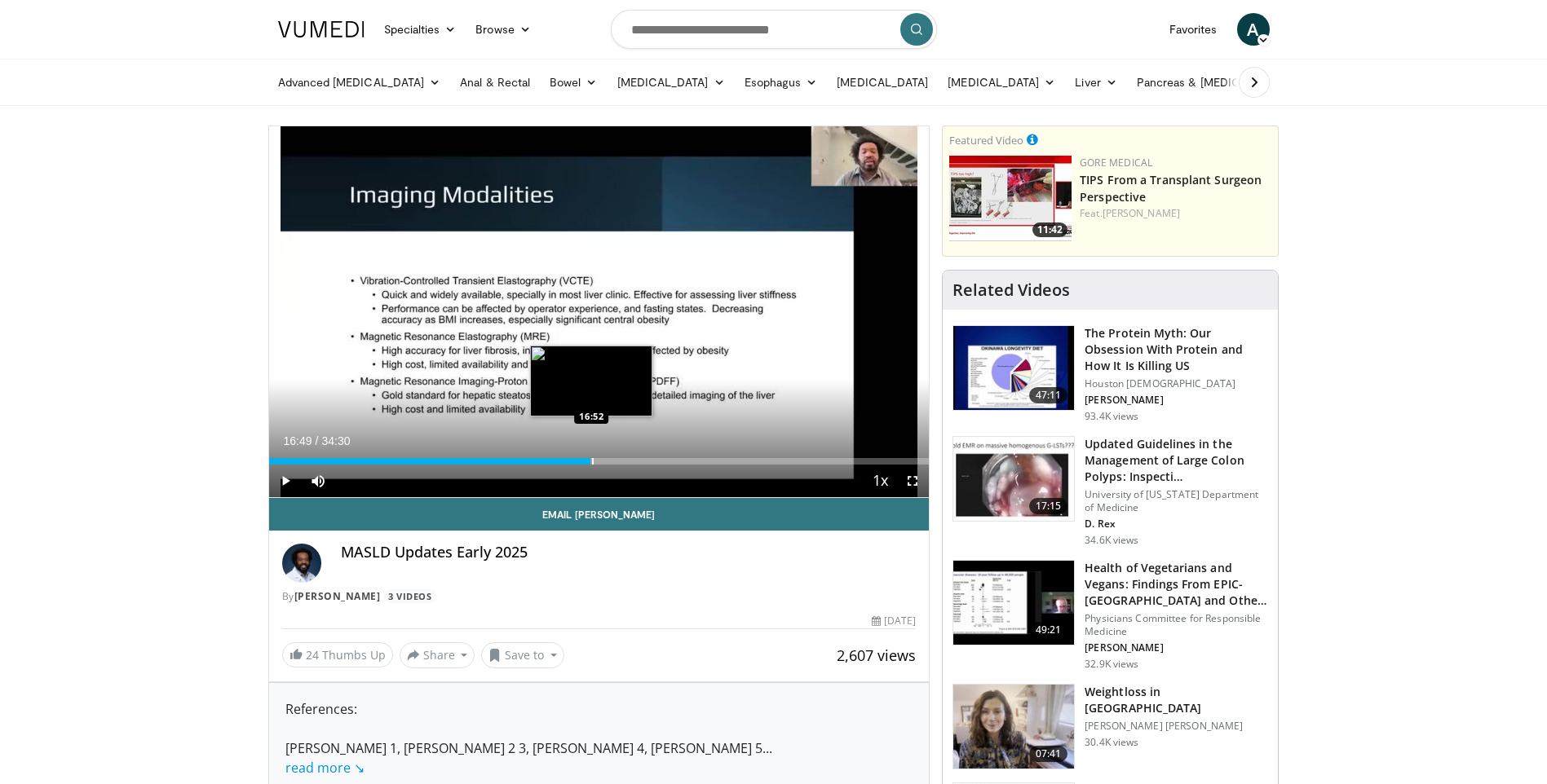
click at [592, 461] on div "Progress Bar" at bounding box center [593, 461] width 2 height 7
click at [628, 462] on div "Progress Bar" at bounding box center [629, 461] width 2 height 7
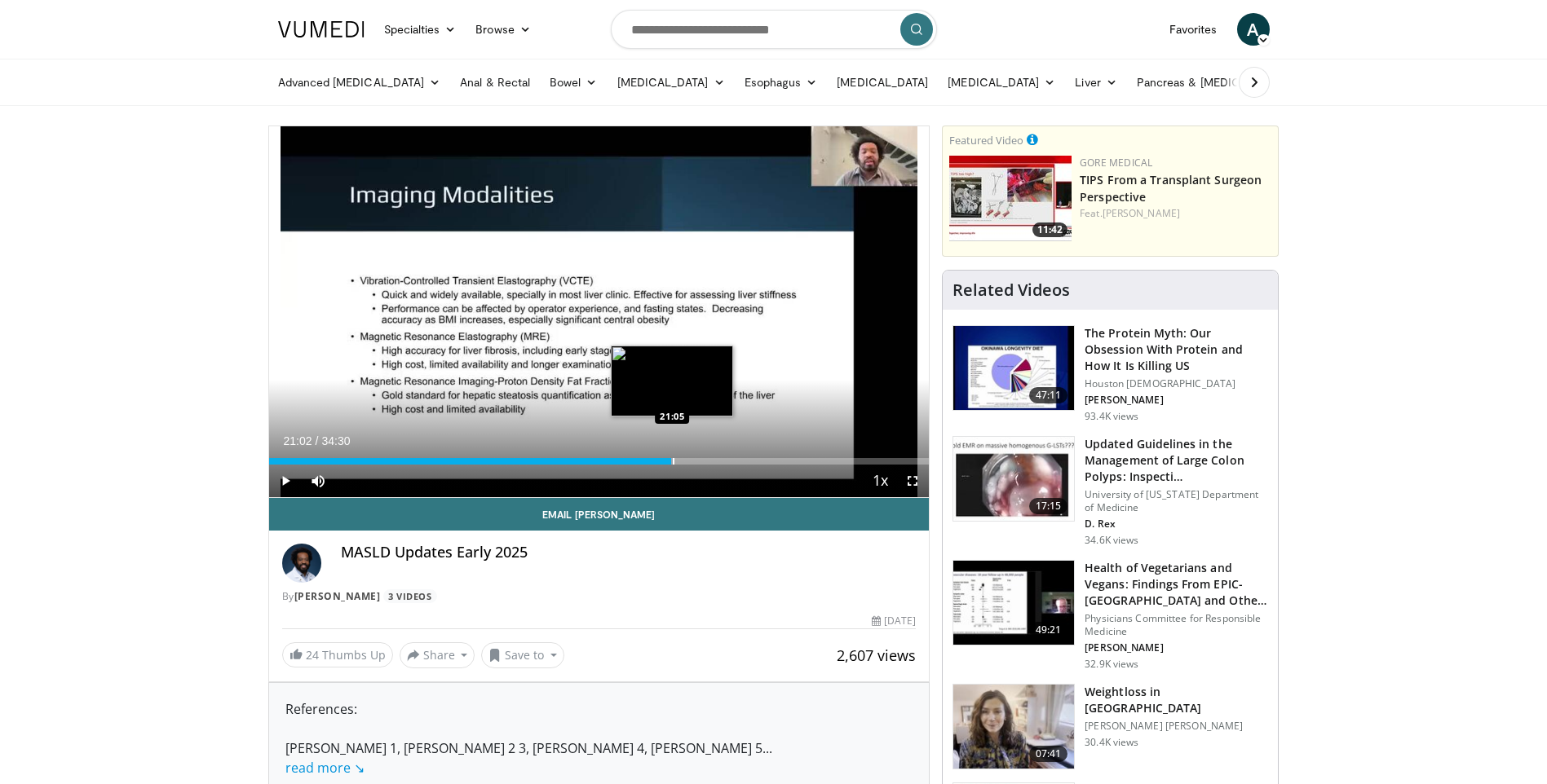
click at [673, 462] on div "Progress Bar" at bounding box center [674, 461] width 2 height 7
click at [681, 462] on div "Progress Bar" at bounding box center [682, 461] width 2 height 7
click at [700, 463] on div "Progress Bar" at bounding box center [701, 461] width 2 height 7
click at [705, 463] on div "Progress Bar" at bounding box center [705, 461] width 2 height 7
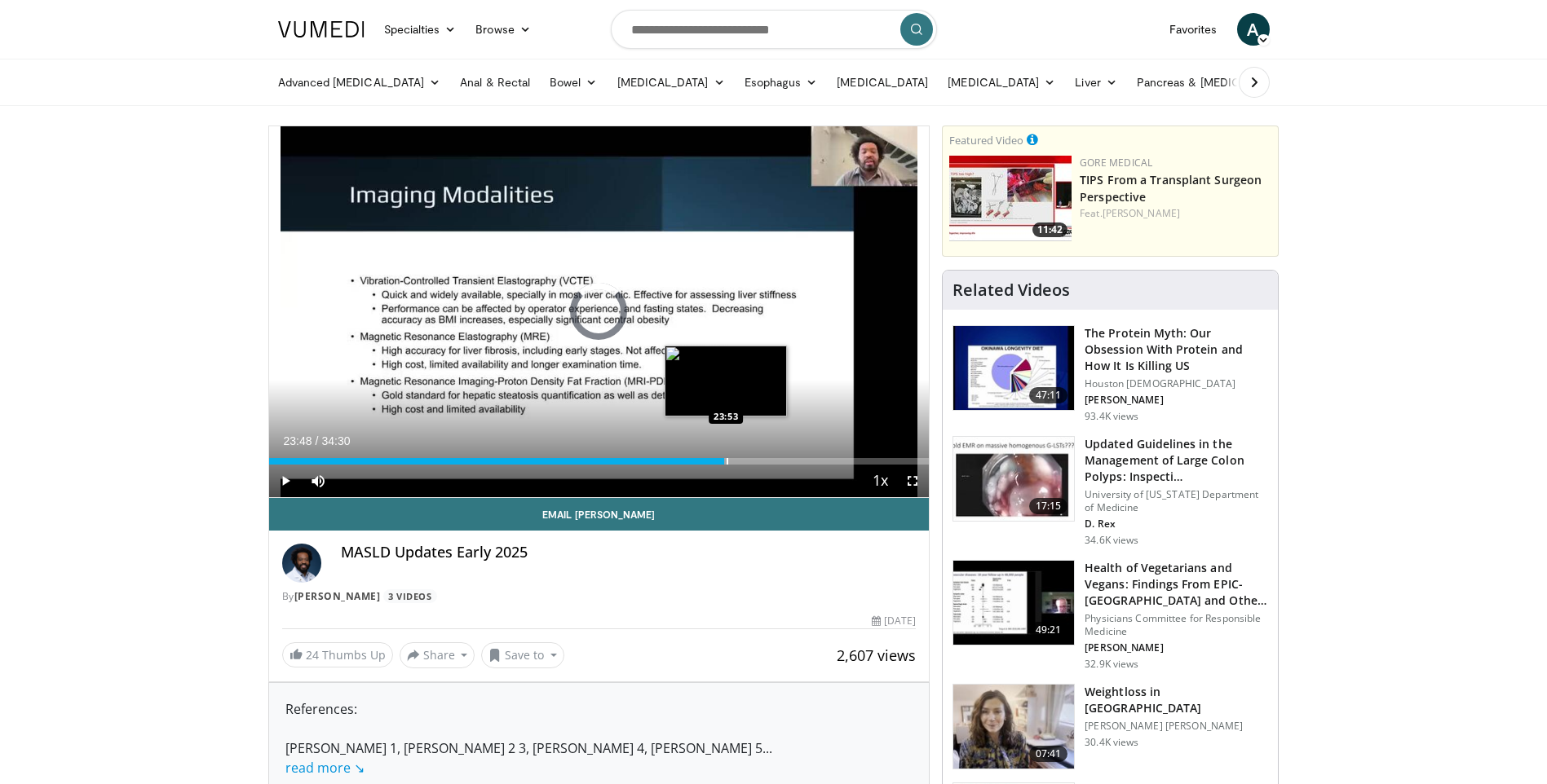
click at [726, 463] on div "Progress Bar" at bounding box center [727, 461] width 2 height 7
click at [748, 463] on div "Progress Bar" at bounding box center [749, 461] width 2 height 7
click at [764, 463] on div "Progress Bar" at bounding box center [765, 461] width 2 height 7
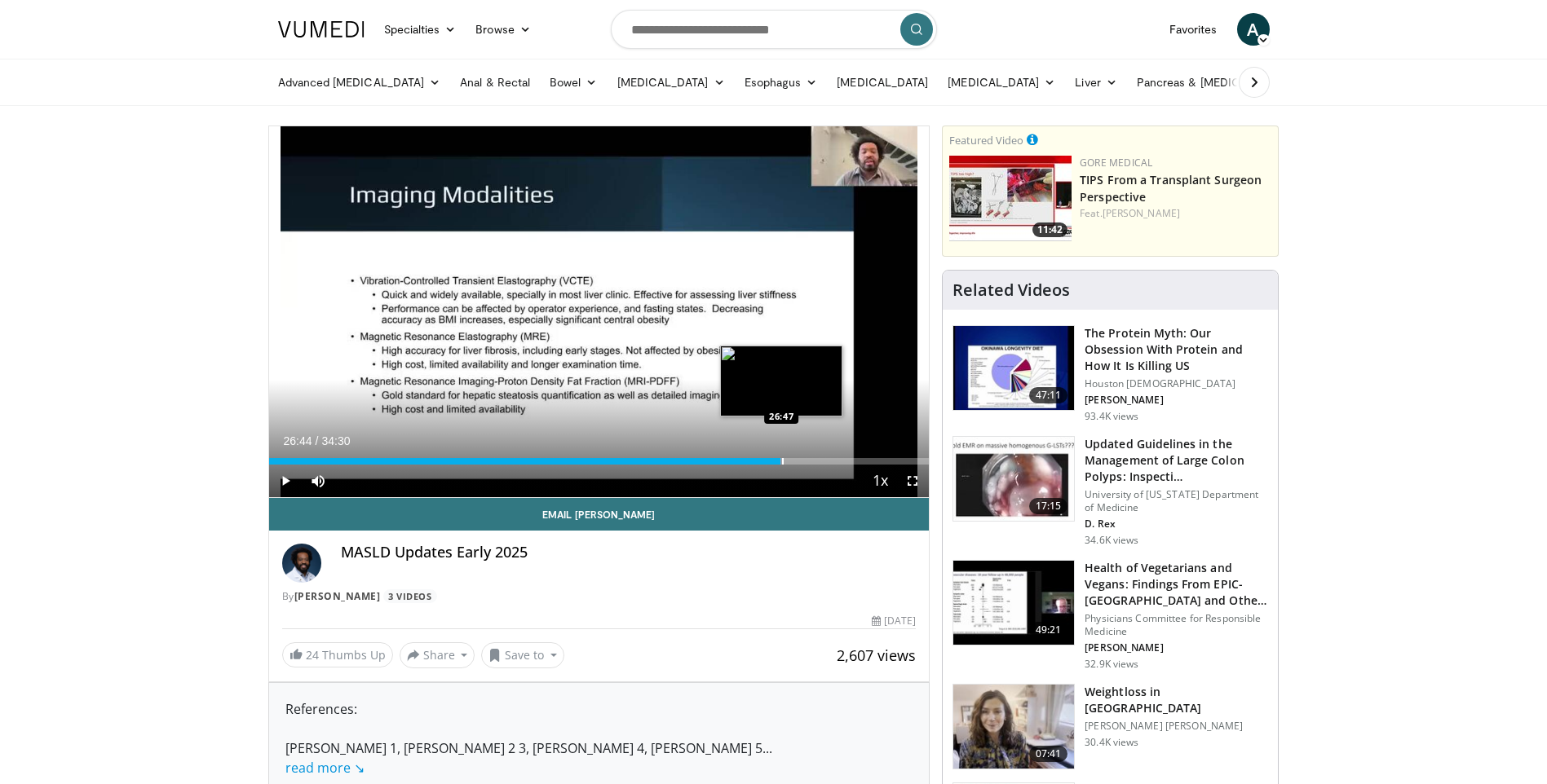
click at [782, 463] on div "Progress Bar" at bounding box center [783, 461] width 2 height 7
click at [762, 463] on div "Progress Bar" at bounding box center [763, 461] width 2 height 7
click at [901, 478] on span "Video Player" at bounding box center [913, 481] width 33 height 33
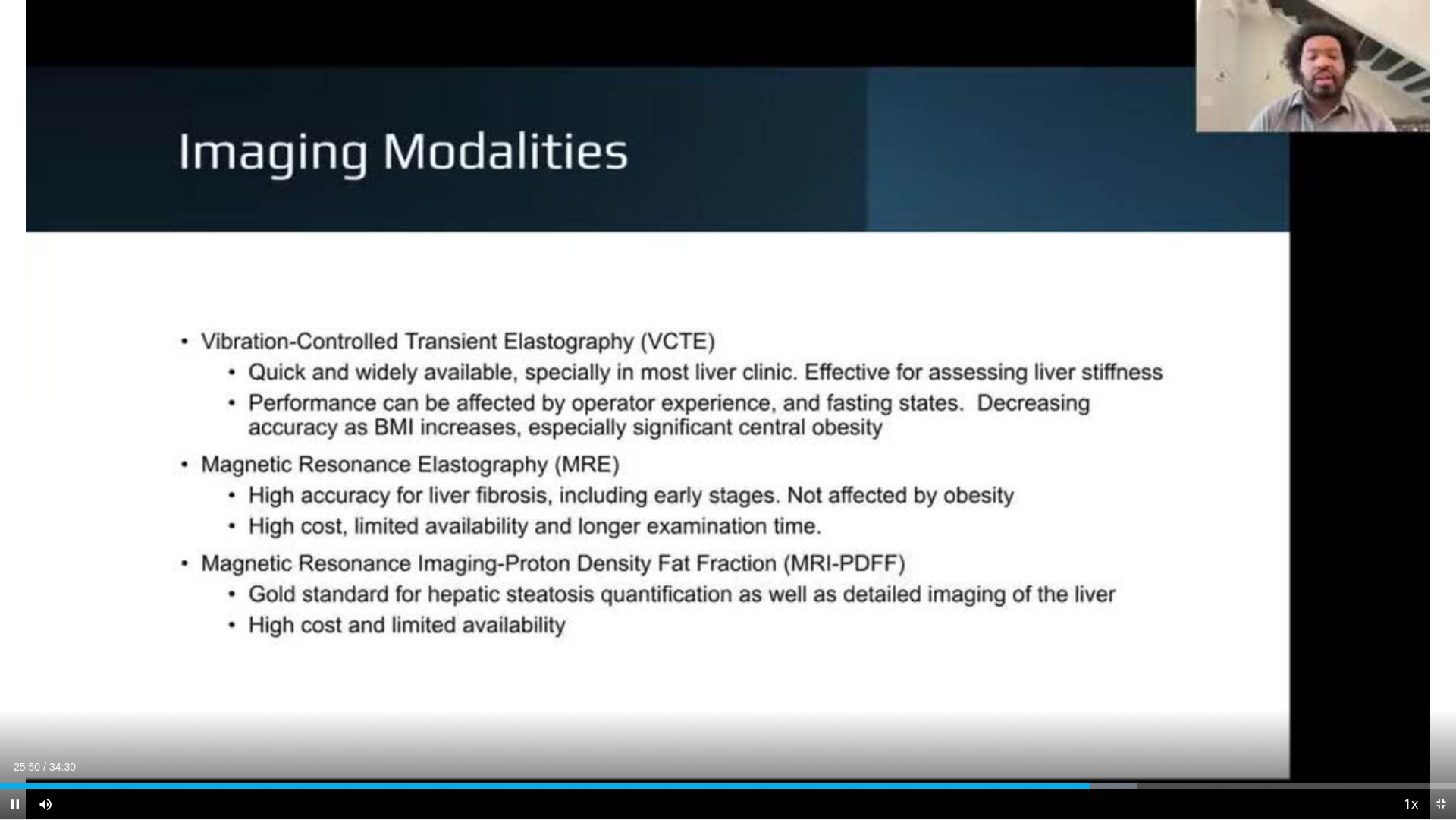
click at [1119, 729] on div "Current Time 25:50 / Duration 34:30 Pause Skip Backward Skip Forward Mute Loade…" at bounding box center [728, 804] width 1456 height 30
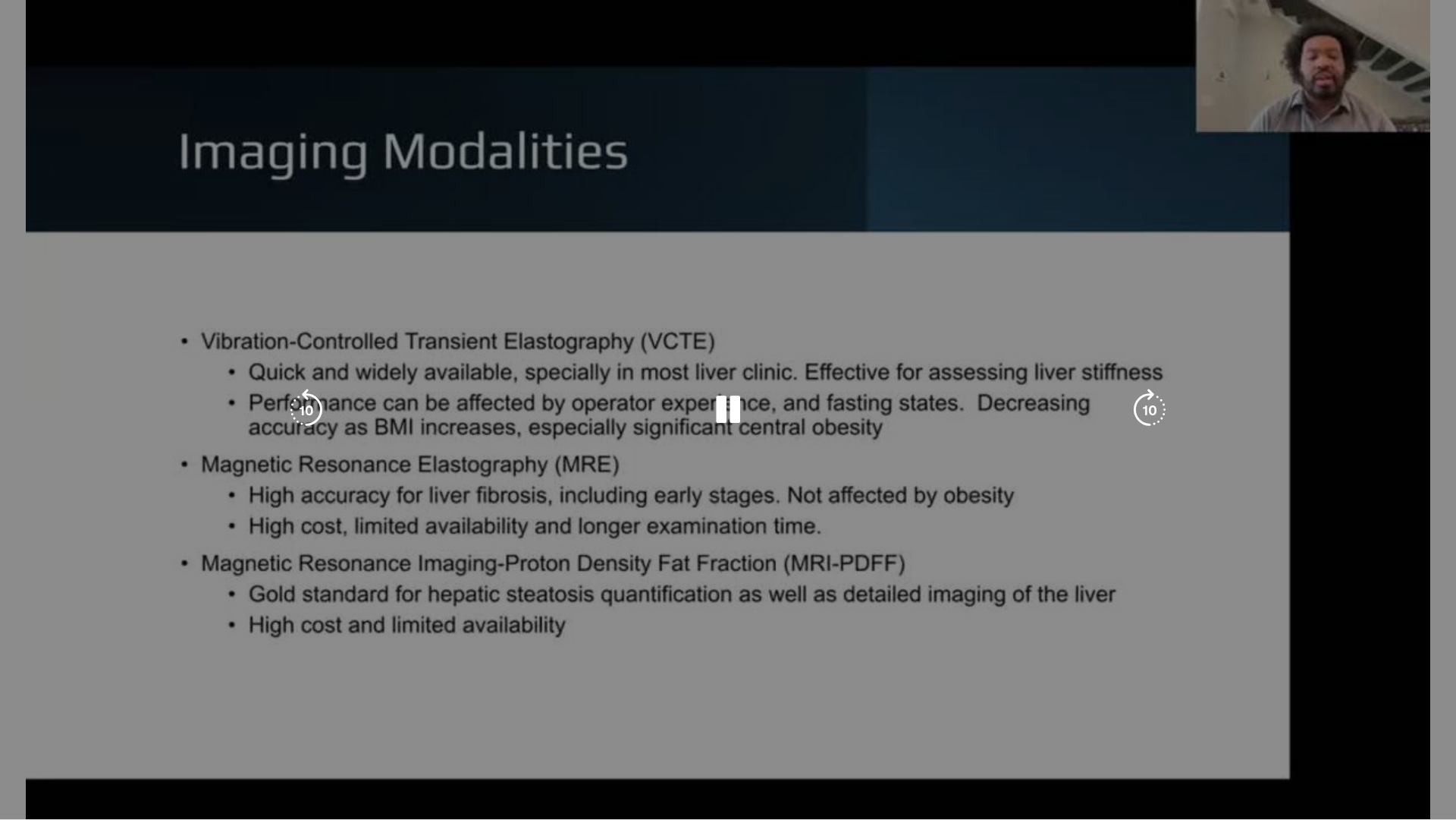
click at [1123, 729] on video-js "**********" at bounding box center [728, 410] width 1456 height 820
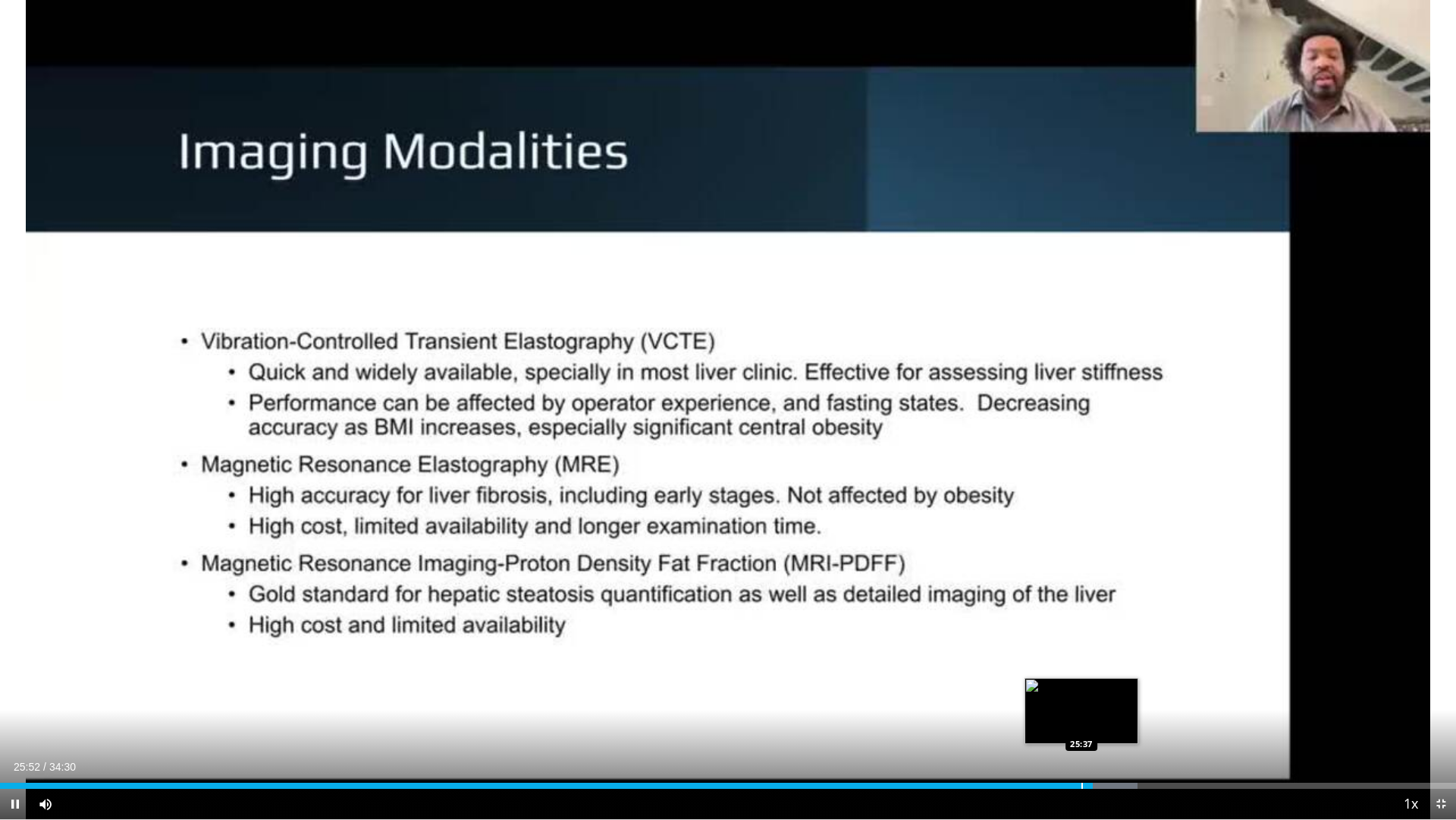
click at [1080, 729] on div "Loaded : 78.11% 25:53 25:37" at bounding box center [728, 782] width 1456 height 14
click at [1062, 729] on div "Progress Bar" at bounding box center [1062, 785] width 2 height 6
click at [1147, 729] on div "Loaded : 78.59% 26:03 27:11" at bounding box center [728, 782] width 1456 height 14
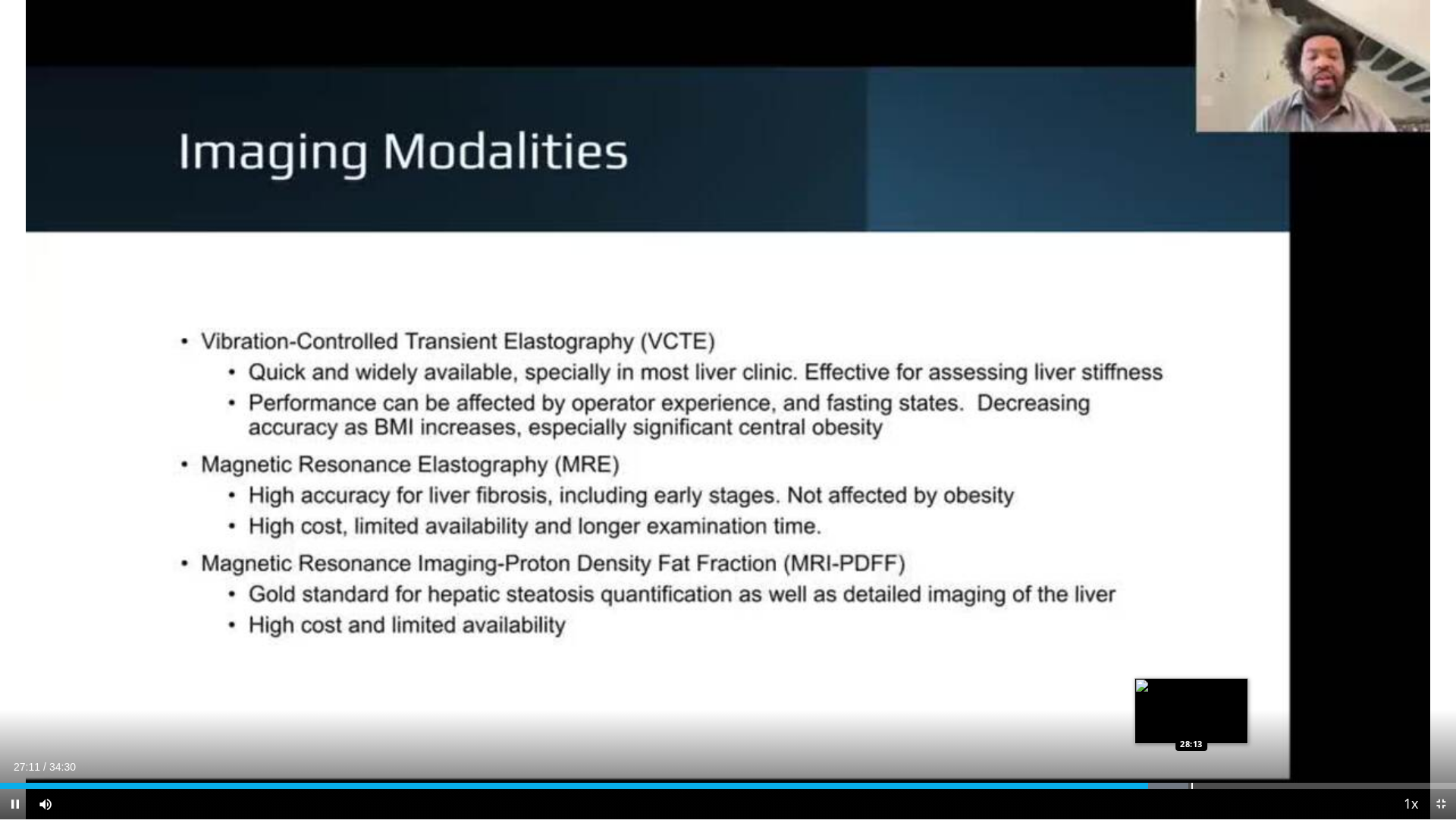
click at [1192, 729] on div "Progress Bar" at bounding box center [1193, 785] width 2 height 6
click at [1247, 729] on div "Current Time 28:14 / Duration 34:30 Pause Skip Backward Skip Forward Mute Loade…" at bounding box center [728, 804] width 1456 height 30
click at [1429, 729] on span "Video Player" at bounding box center [1441, 804] width 30 height 30
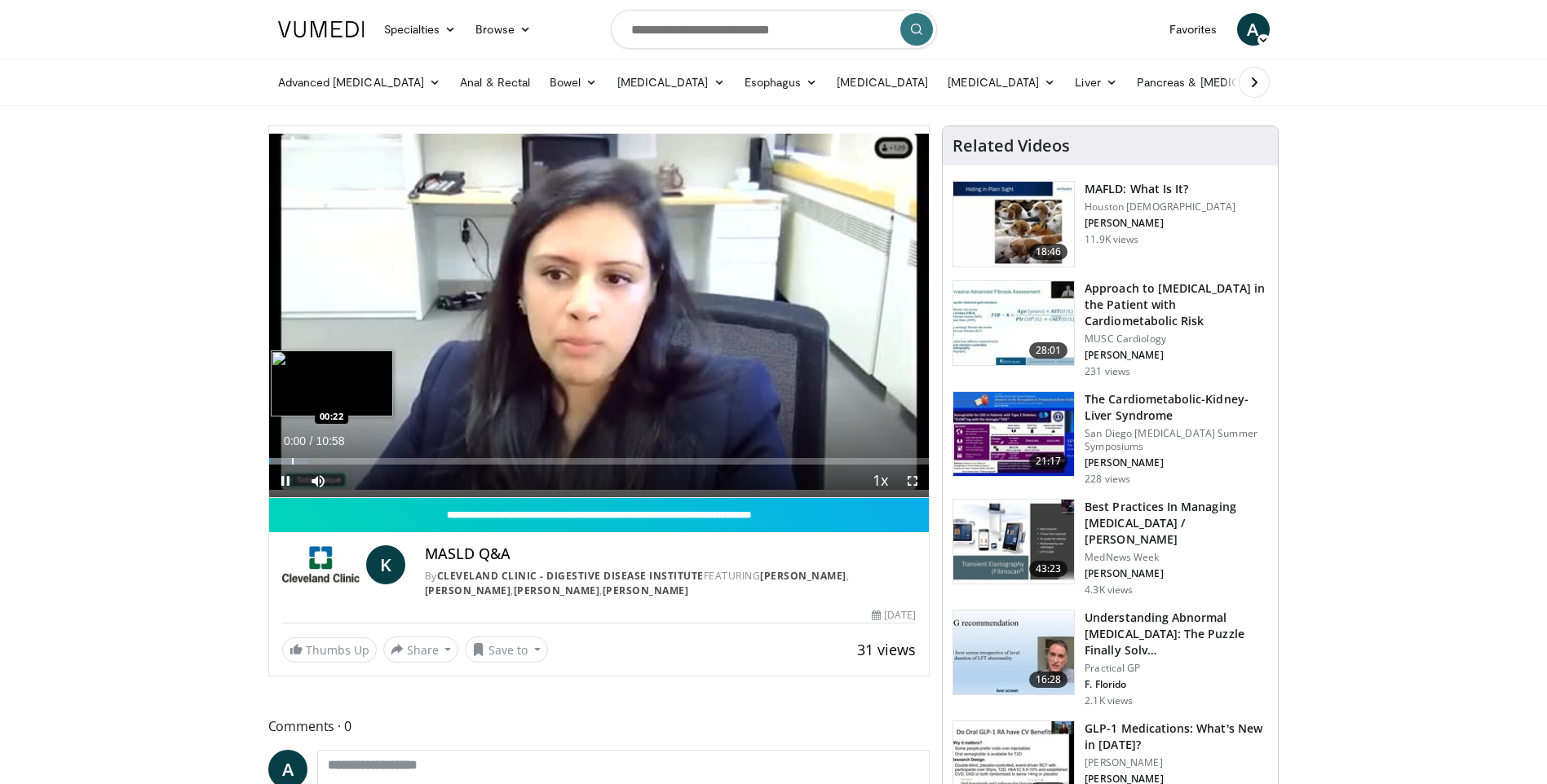
click at [292, 463] on div "Progress Bar" at bounding box center [293, 461] width 2 height 7
click at [312, 460] on div "Progress Bar" at bounding box center [313, 461] width 2 height 7
click at [321, 458] on div "Progress Bar" at bounding box center [322, 461] width 2 height 7
